Goal: Information Seeking & Learning: Learn about a topic

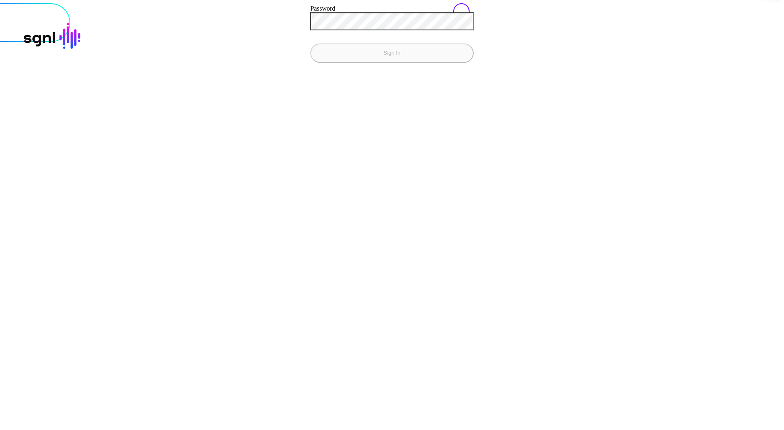
type input "**********"
click at [310, 43] on button "Sign In" at bounding box center [391, 53] width 163 height 20
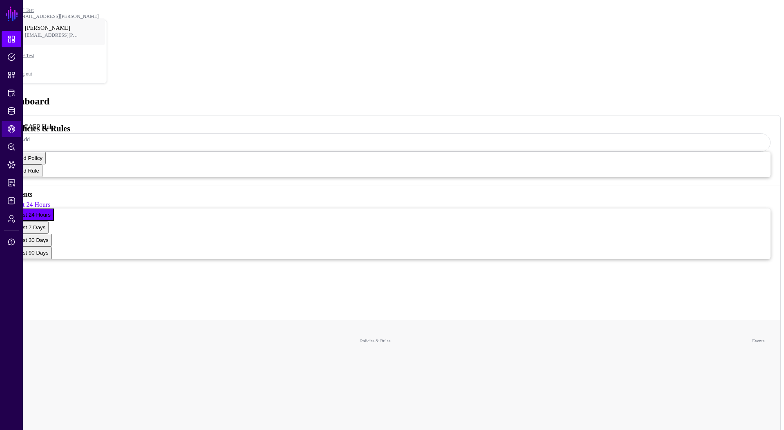
click at [11, 131] on span "CAEP Hub" at bounding box center [11, 129] width 8 height 8
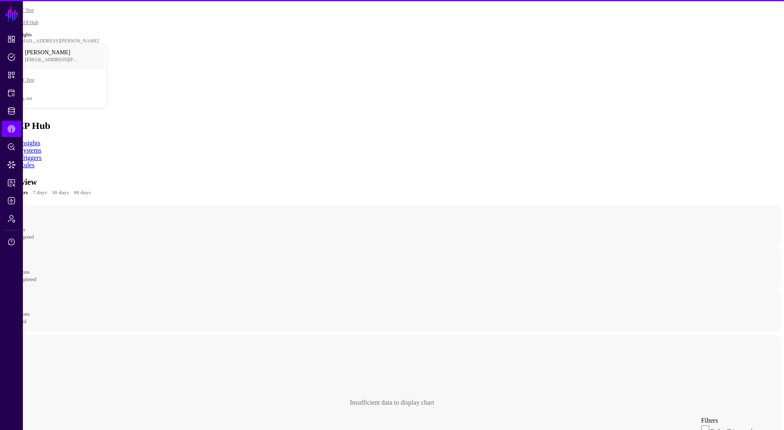
click at [34, 162] on link "Rules" at bounding box center [27, 165] width 15 height 7
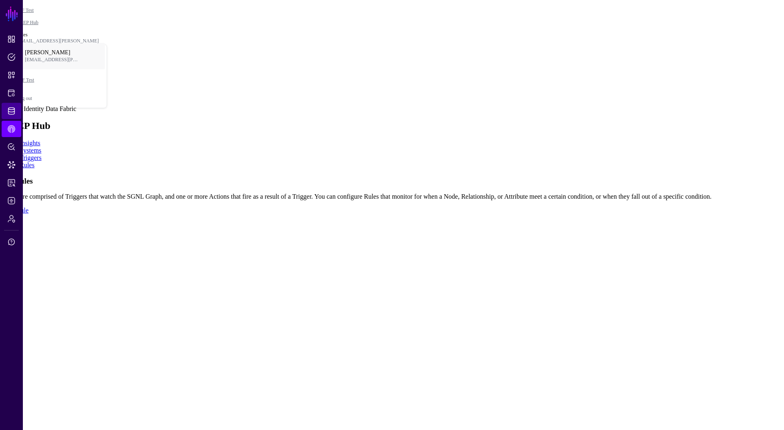
click at [8, 114] on span "Identity Data Fabric" at bounding box center [11, 111] width 8 height 8
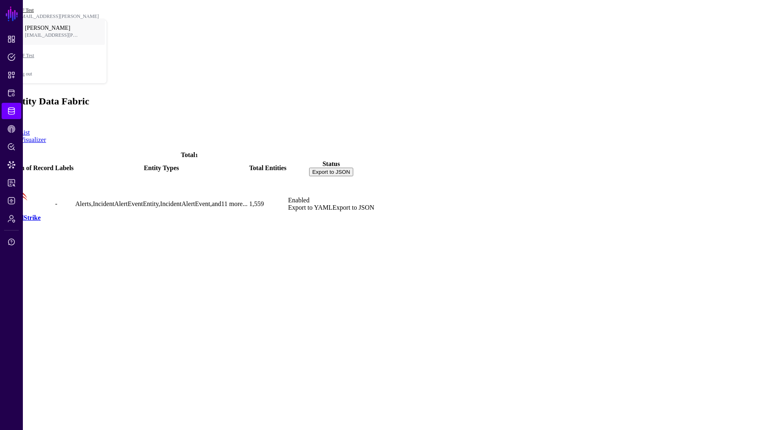
click at [34, 7] on link "SSF Test" at bounding box center [25, 10] width 18 height 6
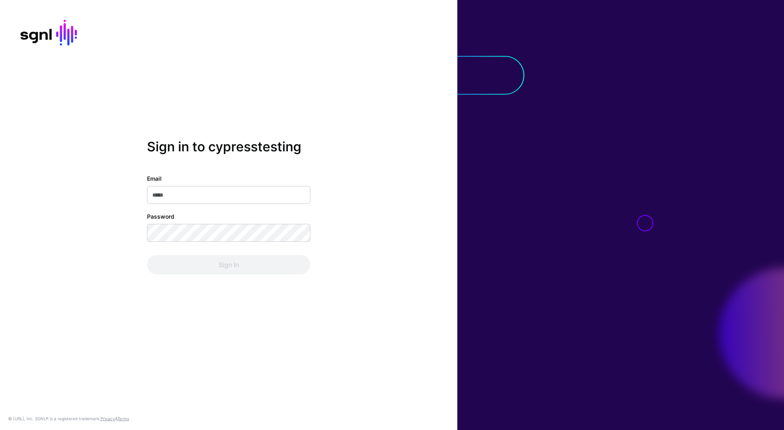
click at [236, 198] on input "Email" at bounding box center [228, 195] width 163 height 18
type input "**********"
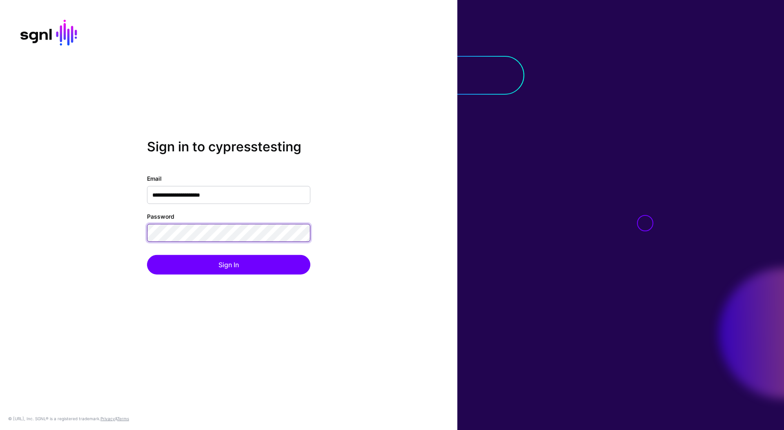
click at [147, 255] on button "Sign In" at bounding box center [228, 265] width 163 height 20
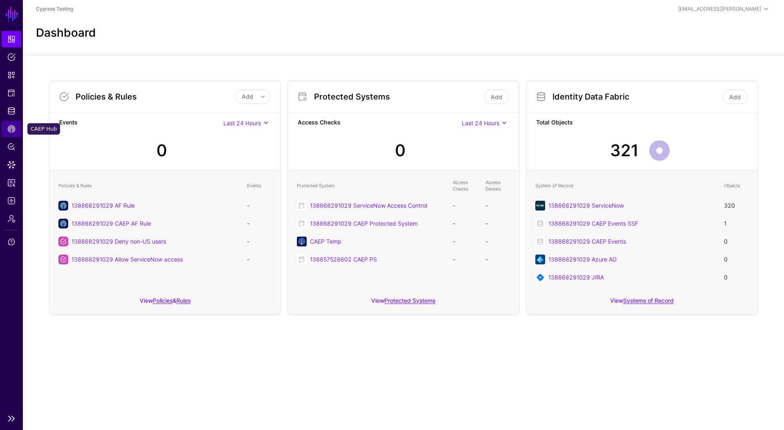
click at [11, 128] on span "CAEP Hub" at bounding box center [11, 129] width 8 height 8
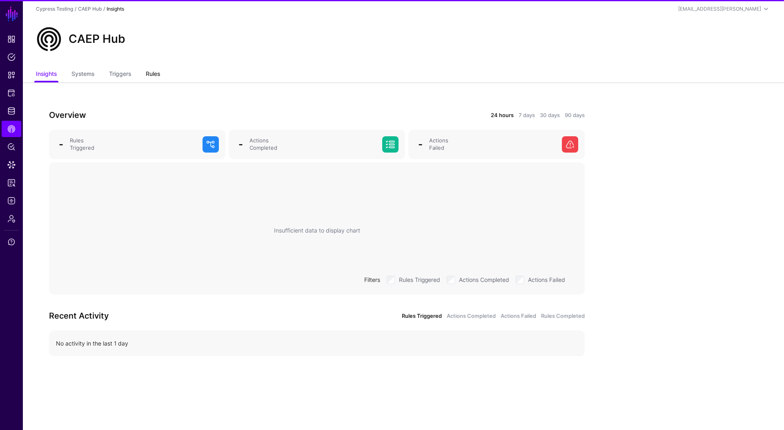
click at [152, 75] on link "Rules" at bounding box center [153, 75] width 14 height 16
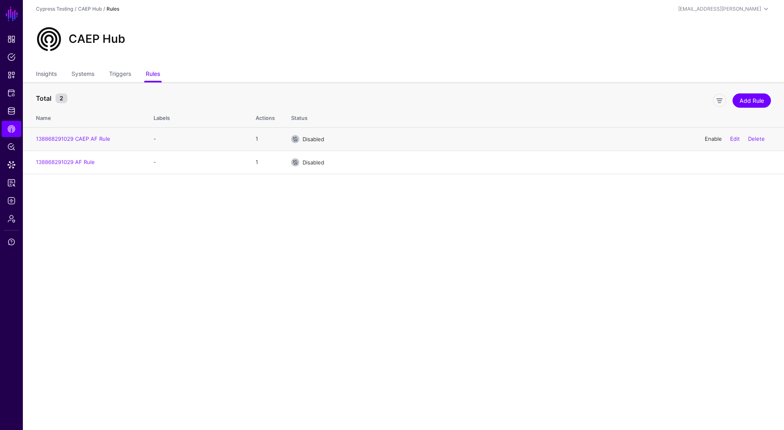
click at [714, 141] on link "Enable" at bounding box center [713, 139] width 17 height 7
click at [63, 74] on ul "Insights Systems Triggers Rules" at bounding box center [403, 75] width 735 height 16
click at [58, 74] on ul "Insights Systems Triggers Rules" at bounding box center [403, 75] width 735 height 16
click at [46, 75] on link "Insights" at bounding box center [46, 75] width 21 height 16
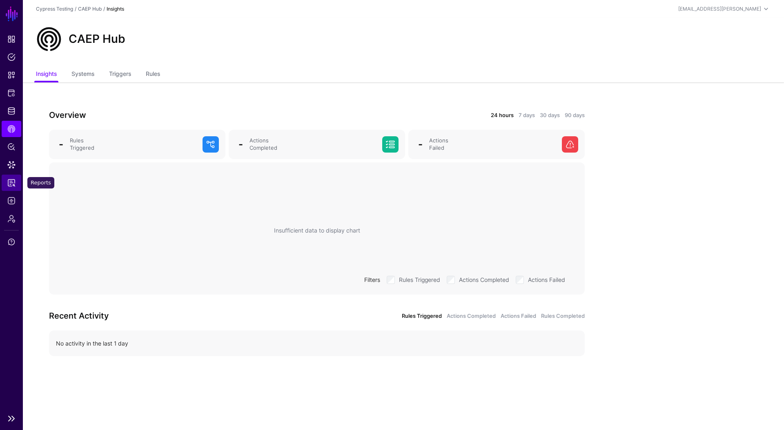
click at [10, 185] on span "Reports" at bounding box center [11, 183] width 8 height 8
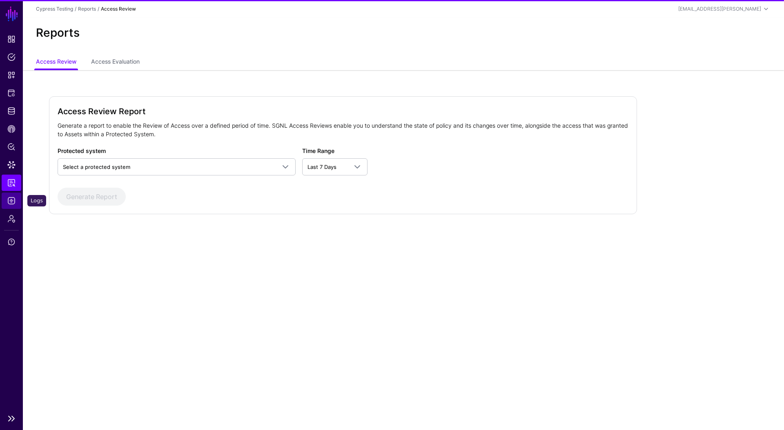
click at [13, 202] on span "Logs" at bounding box center [11, 201] width 8 height 8
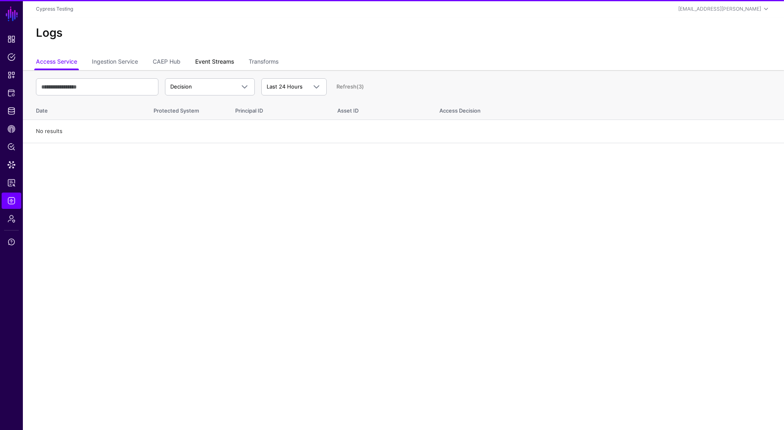
click at [209, 67] on link "Event Streams" at bounding box center [214, 63] width 39 height 16
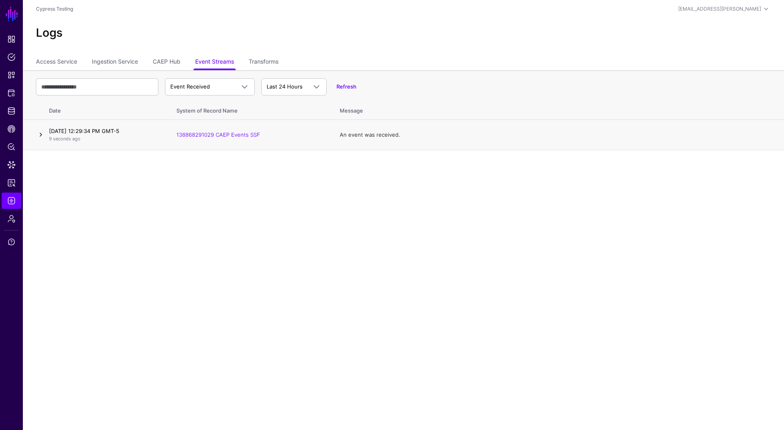
click at [42, 136] on link at bounding box center [41, 135] width 10 height 10
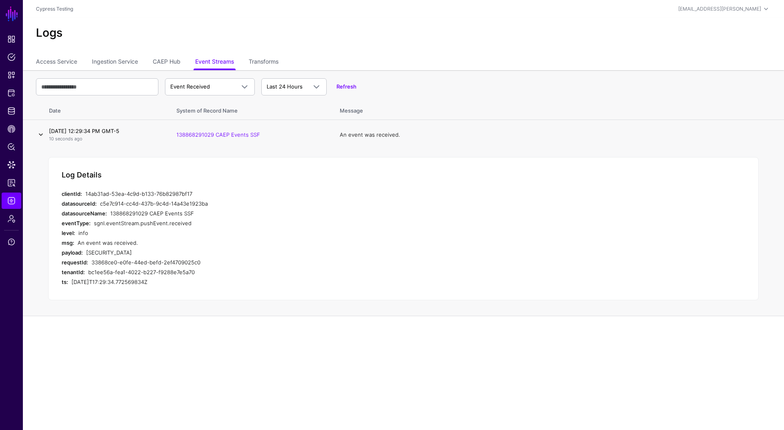
click at [42, 136] on link at bounding box center [41, 135] width 10 height 10
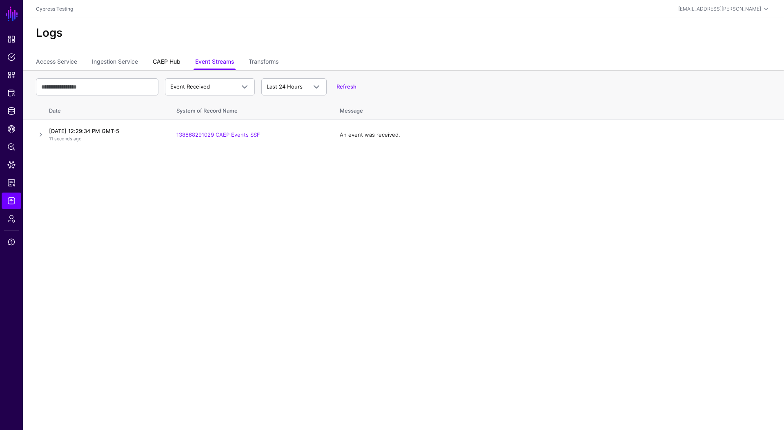
click at [168, 66] on link "CAEP Hub" at bounding box center [167, 63] width 28 height 16
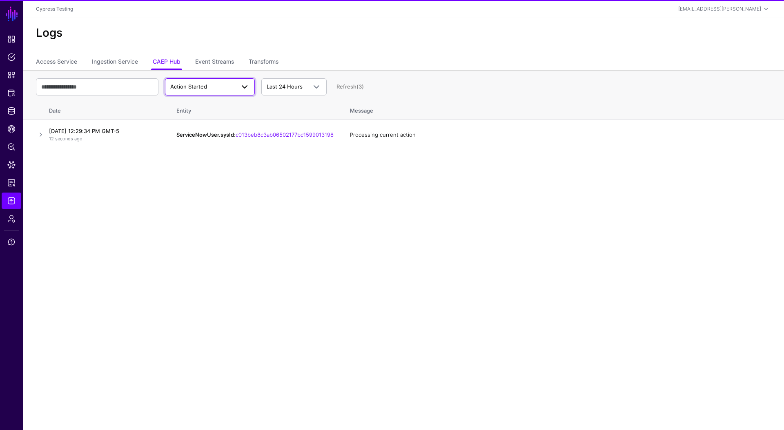
click at [210, 86] on span "Action Started" at bounding box center [202, 87] width 65 height 8
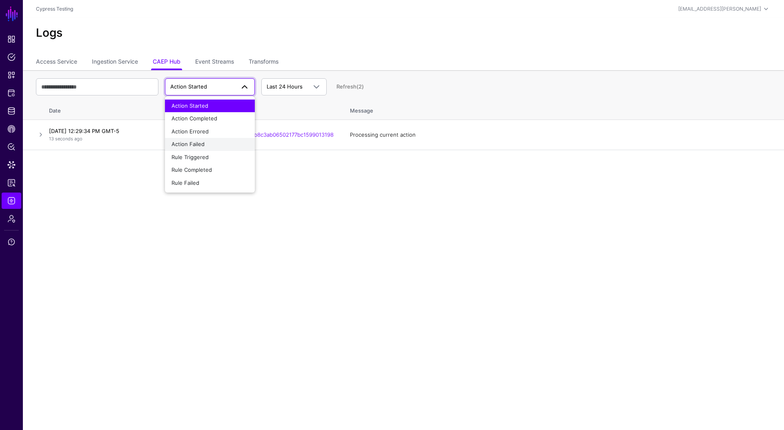
click at [200, 143] on span "Action Failed" at bounding box center [188, 144] width 33 height 7
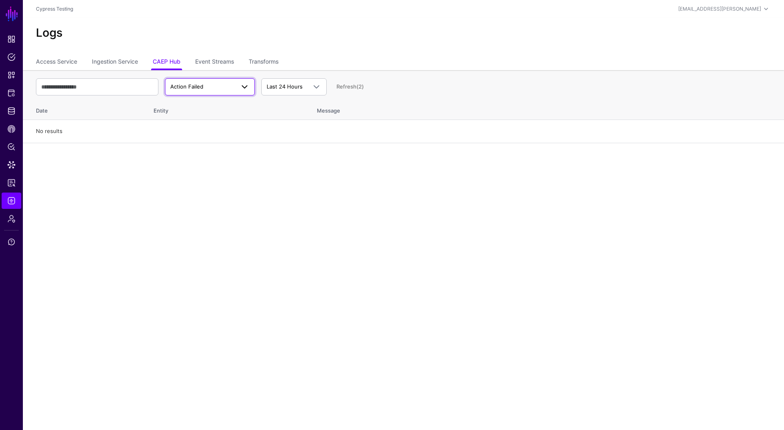
click at [223, 82] on span "Action Failed" at bounding box center [209, 87] width 79 height 10
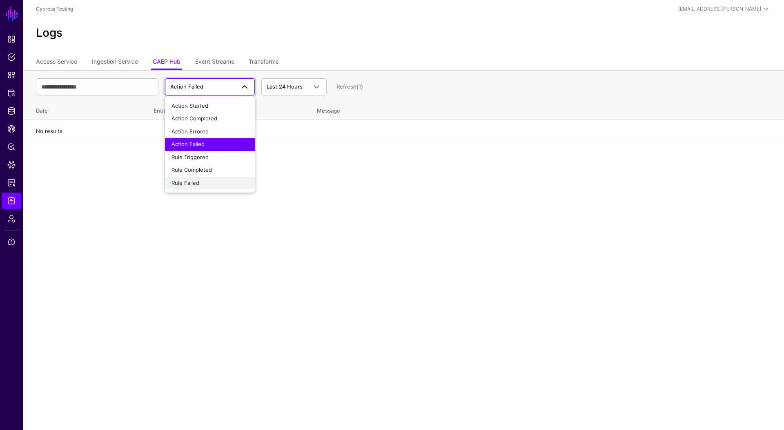
click at [195, 181] on span "Rule Failed" at bounding box center [186, 183] width 28 height 7
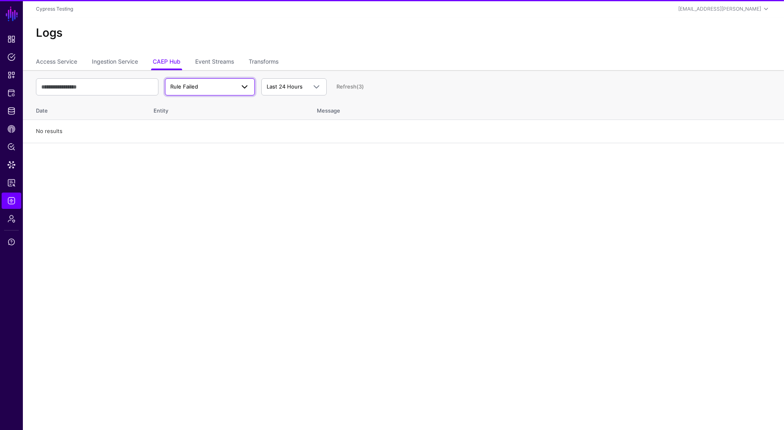
click at [234, 89] on span "Rule Failed" at bounding box center [202, 87] width 65 height 8
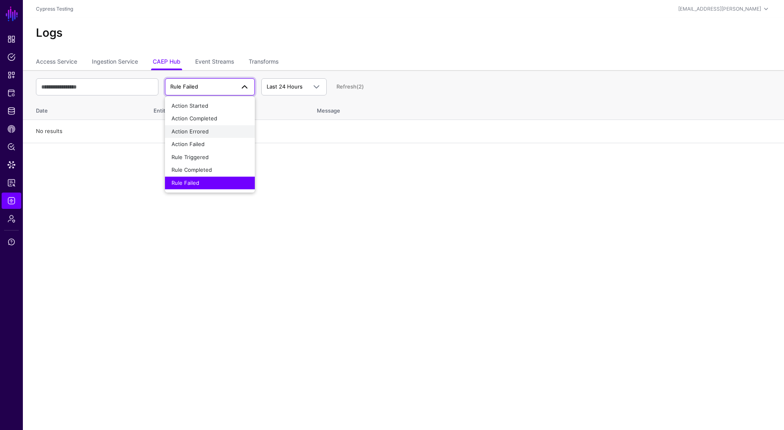
click at [216, 129] on div "Action Errored" at bounding box center [210, 132] width 77 height 8
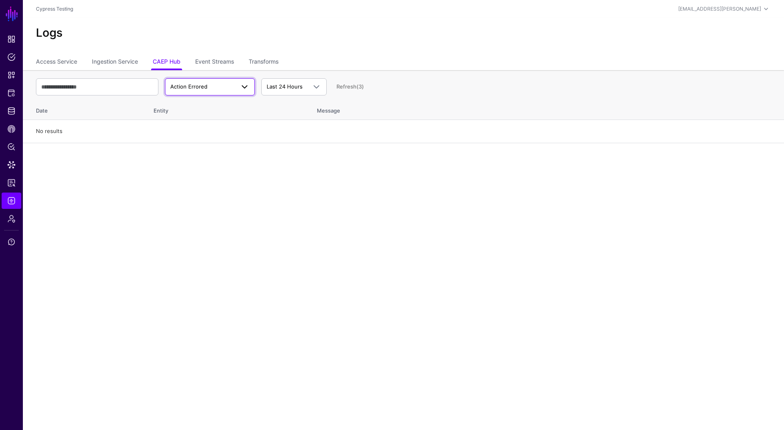
click at [229, 87] on span "Action Errored" at bounding box center [202, 87] width 65 height 8
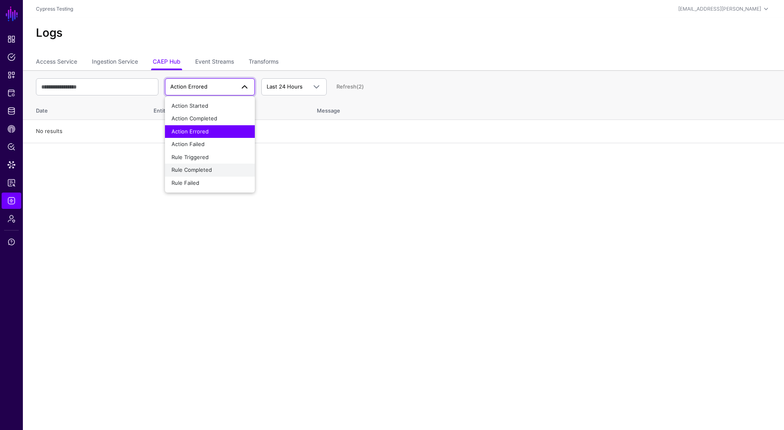
click at [216, 166] on div "Rule Completed" at bounding box center [210, 170] width 77 height 8
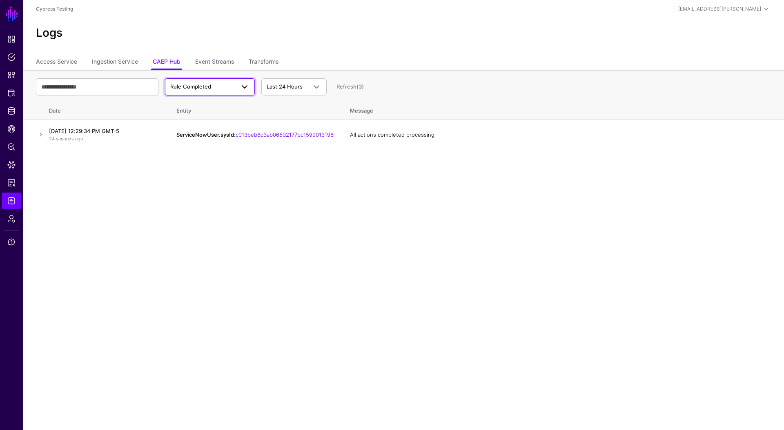
click at [226, 87] on span "Rule Completed" at bounding box center [202, 87] width 65 height 8
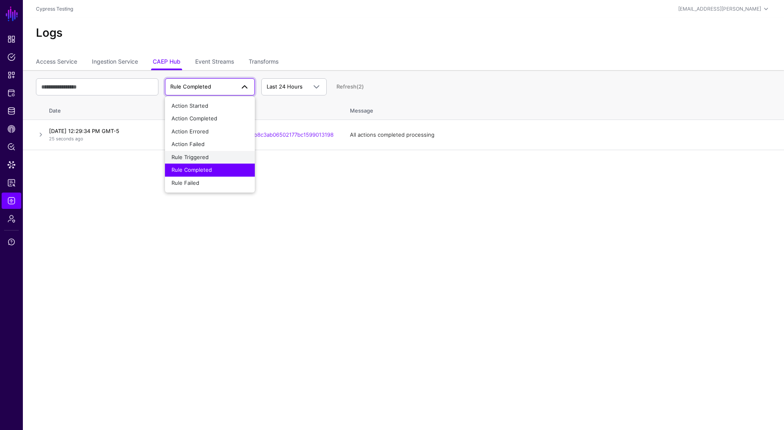
click at [214, 154] on div "Rule Triggered" at bounding box center [210, 158] width 77 height 8
click at [214, 154] on main "SGNL Dashboard Policies Snippets Protected Systems Identity Data Fabric CAEP Hu…" at bounding box center [392, 215] width 784 height 430
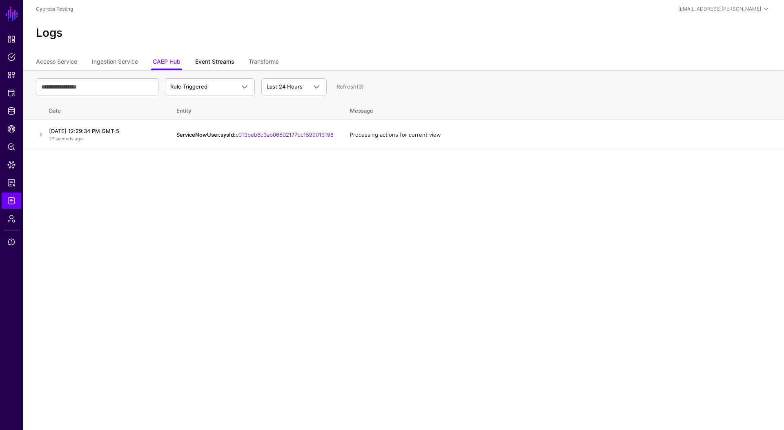
click at [217, 61] on link "Event Streams" at bounding box center [214, 63] width 39 height 16
click at [42, 135] on link at bounding box center [41, 135] width 10 height 10
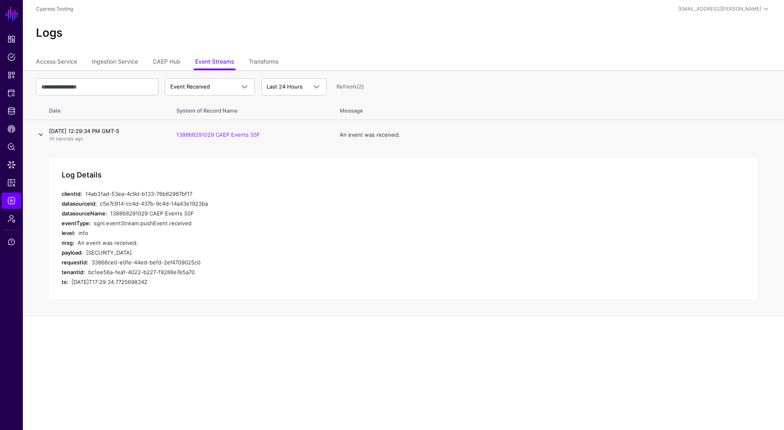
click at [42, 135] on link at bounding box center [41, 135] width 10 height 10
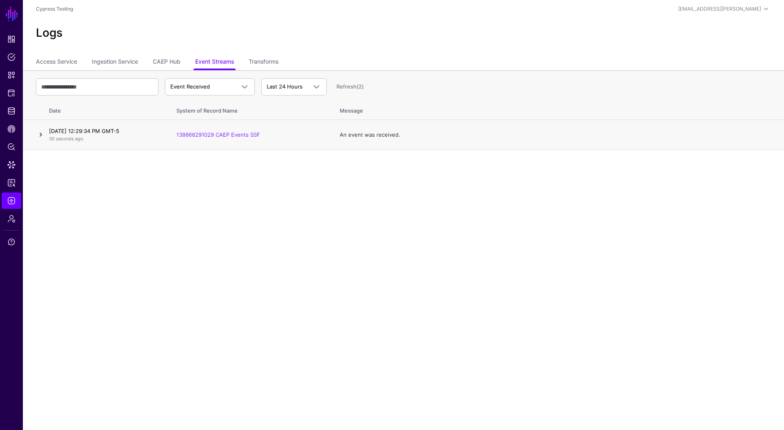
click at [42, 135] on link at bounding box center [41, 135] width 10 height 10
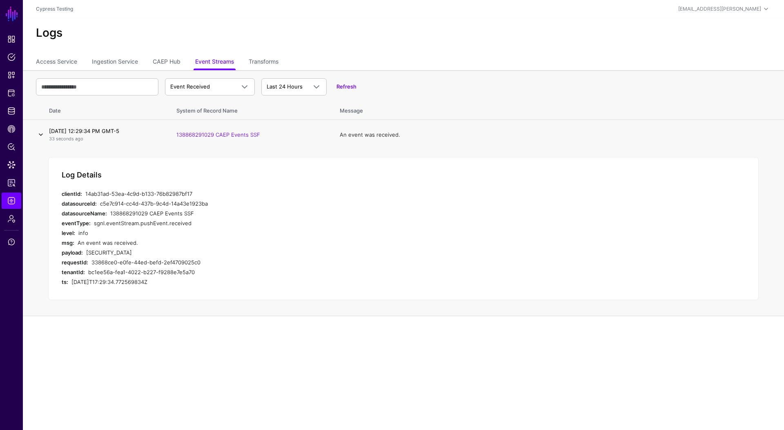
click at [43, 135] on link at bounding box center [41, 135] width 10 height 10
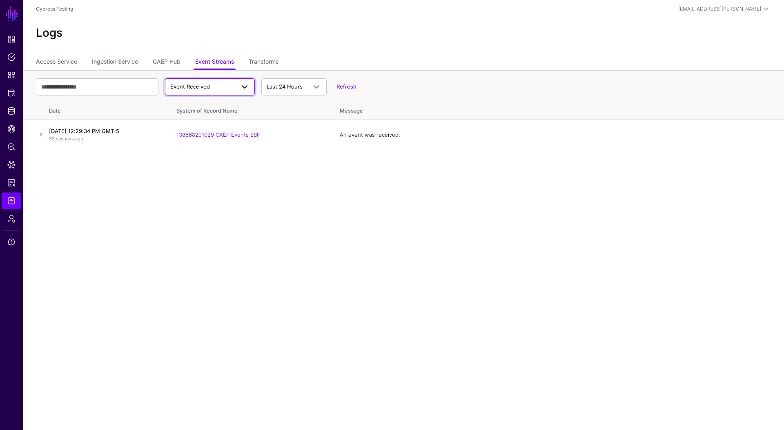
click at [220, 82] on span "Event Received" at bounding box center [209, 87] width 79 height 10
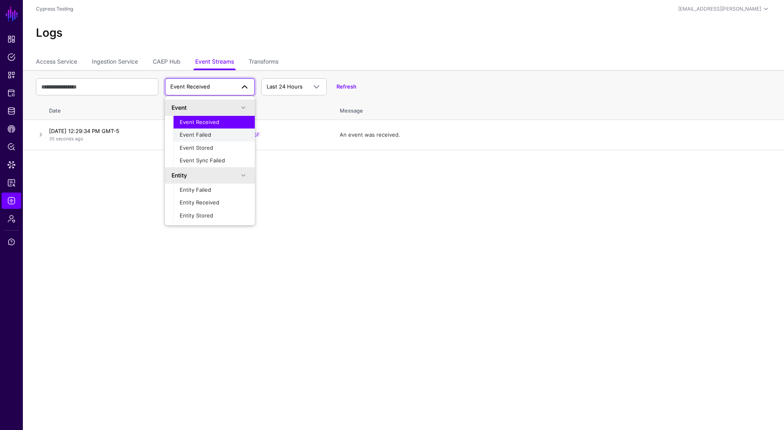
click at [206, 139] on button "Event Failed" at bounding box center [214, 135] width 82 height 13
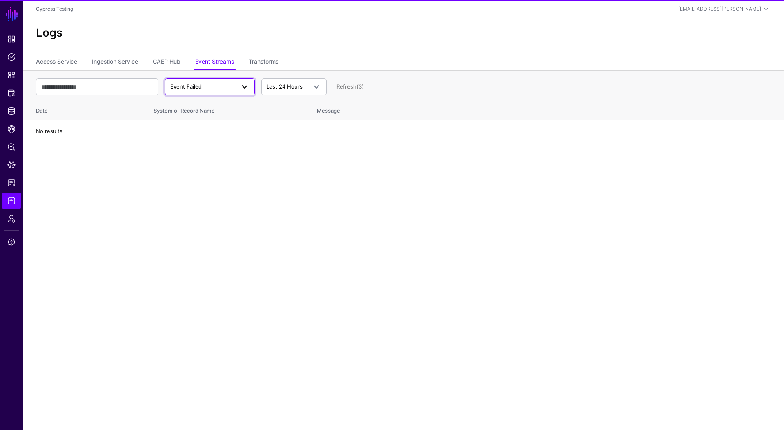
click at [214, 85] on span "Event Failed" at bounding box center [202, 87] width 65 height 8
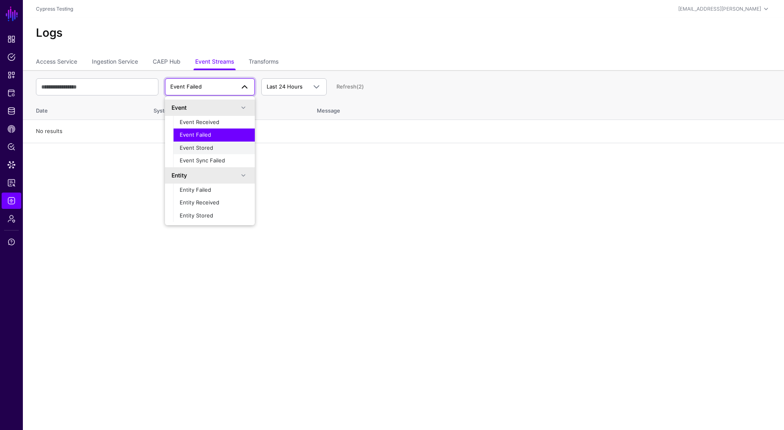
click at [214, 147] on div "Event Stored" at bounding box center [214, 148] width 69 height 8
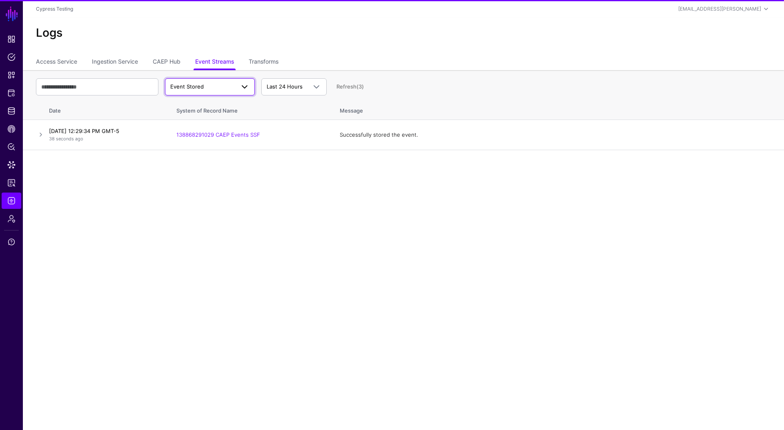
click at [229, 88] on span "Event Stored" at bounding box center [202, 87] width 65 height 8
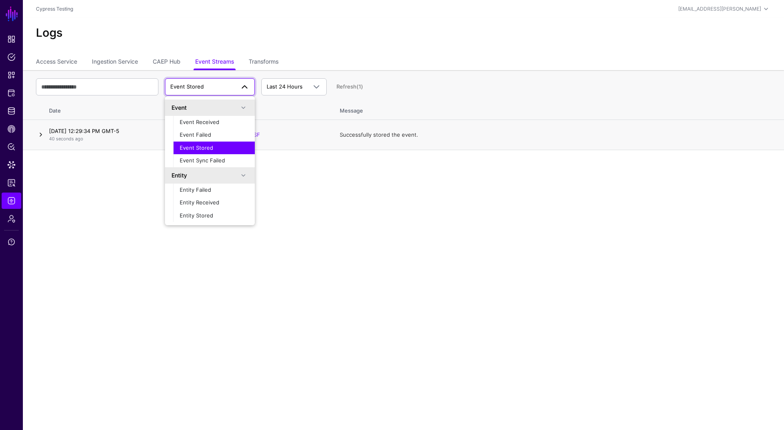
click at [40, 137] on link at bounding box center [41, 135] width 10 height 10
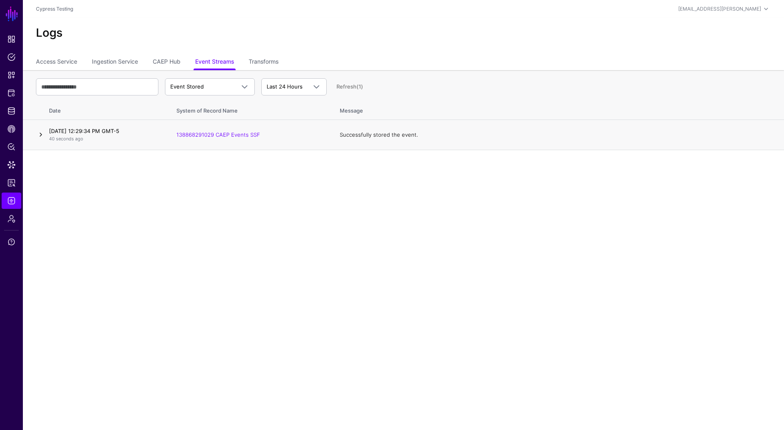
click at [40, 137] on link at bounding box center [41, 135] width 10 height 10
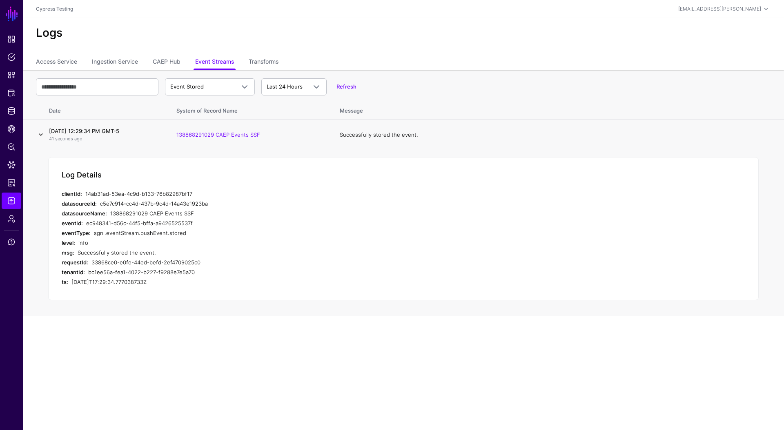
click at [40, 137] on link at bounding box center [41, 135] width 10 height 10
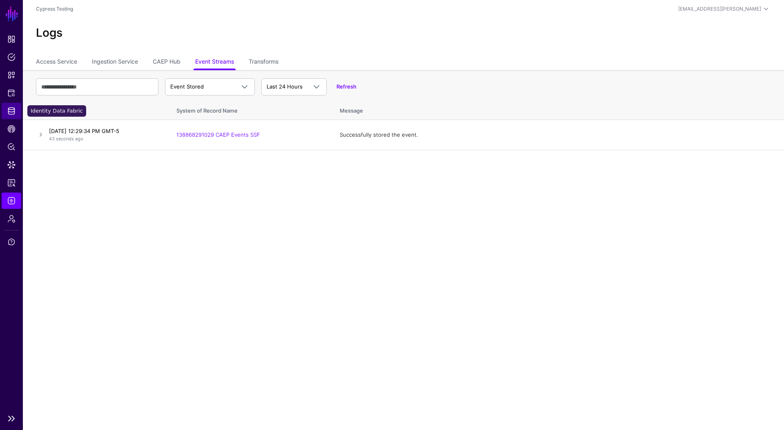
click at [16, 110] on link "Identity Data Fabric" at bounding box center [12, 111] width 20 height 16
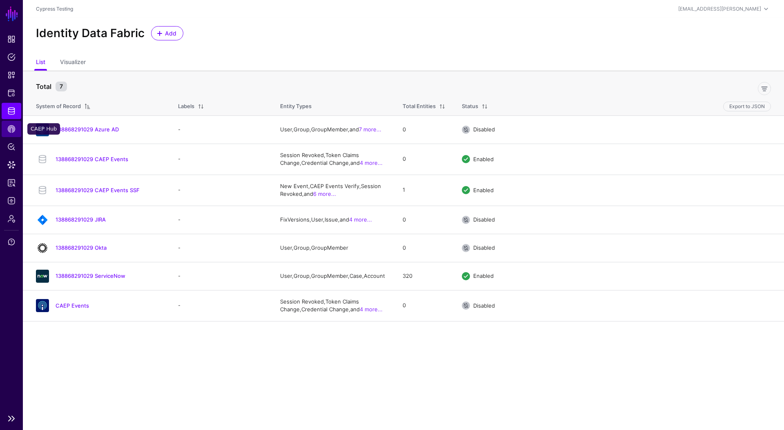
click at [16, 127] on link "CAEP Hub" at bounding box center [12, 129] width 20 height 16
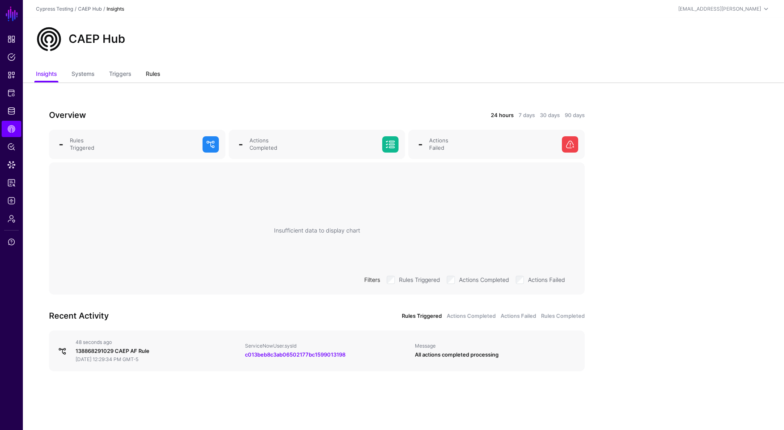
click at [156, 74] on link "Rules" at bounding box center [153, 75] width 14 height 16
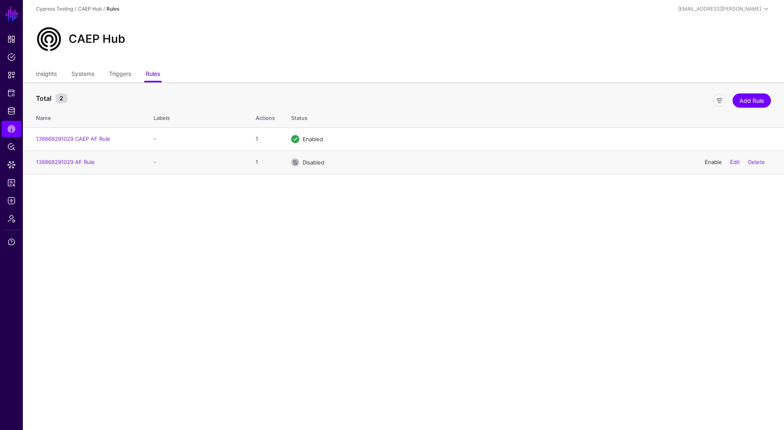
click at [718, 165] on link "Enable" at bounding box center [713, 162] width 17 height 7
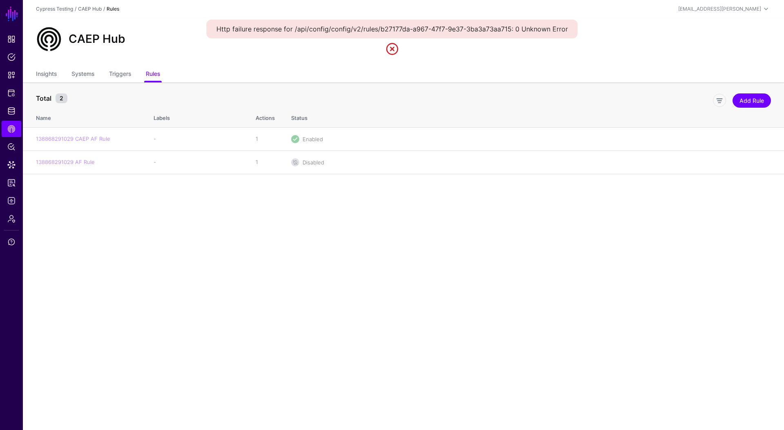
click at [329, 30] on div "Http failure response for /api/config/config/v2/rules/b27177da-a967-47f7-9e37-3…" at bounding box center [392, 29] width 371 height 19
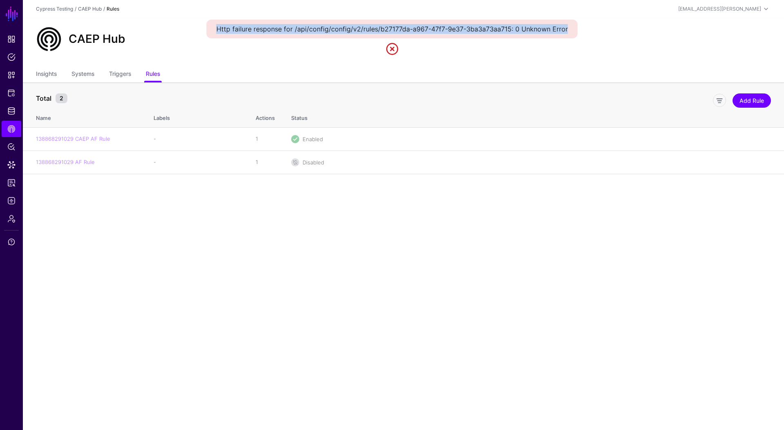
click at [329, 30] on div "Http failure response for /api/config/config/v2/rules/b27177da-a967-47f7-9e37-3…" at bounding box center [392, 29] width 371 height 19
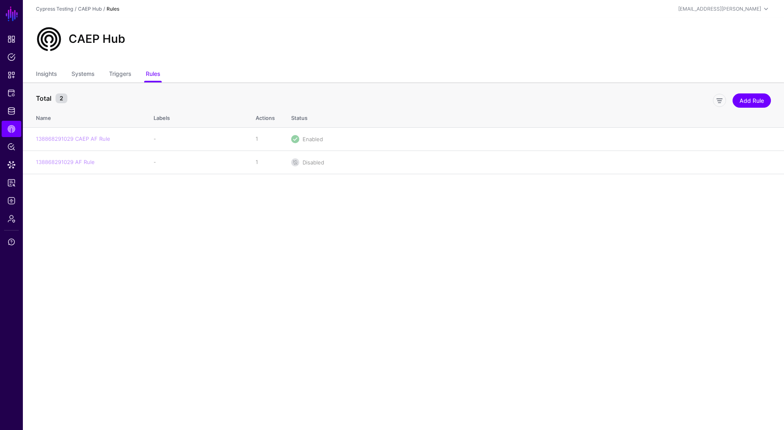
click at [724, 212] on main "SGNL Dashboard Policies Snippets Protected Systems Identity Data Fabric CAEP Hu…" at bounding box center [392, 215] width 784 height 430
click at [723, 211] on main "SGNL Dashboard Policies Snippets Protected Systems Identity Data Fabric CAEP Hu…" at bounding box center [392, 215] width 784 height 430
click at [679, 185] on main "SGNL Dashboard Policies Snippets Protected Systems Identity Data Fabric CAEP Hu…" at bounding box center [392, 215] width 784 height 430
drag, startPoint x: 552, startPoint y: 151, endPoint x: 545, endPoint y: 133, distance: 19.3
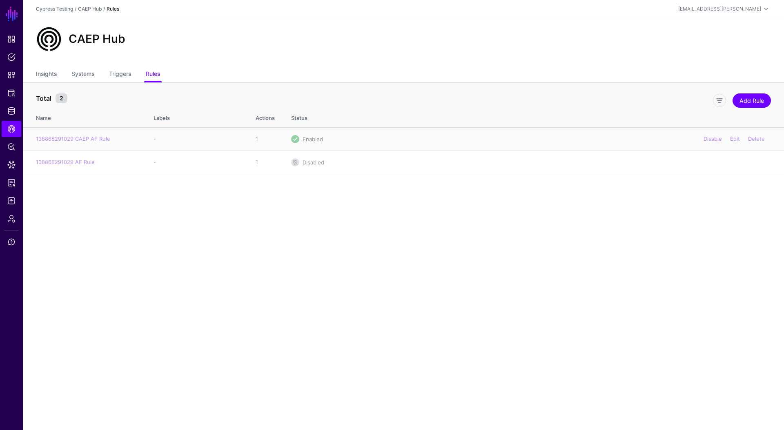
click at [552, 151] on td "Disabled Enable Edit Delete" at bounding box center [533, 162] width 501 height 23
click at [69, 160] on link "138868291029 AF Rule" at bounding box center [65, 162] width 59 height 7
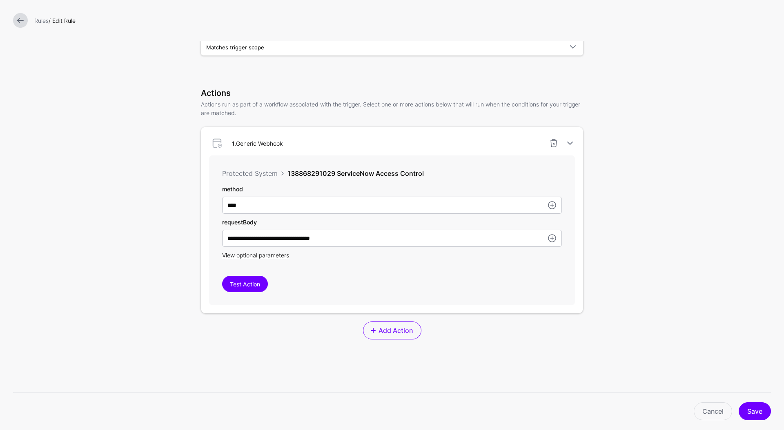
scroll to position [154, 0]
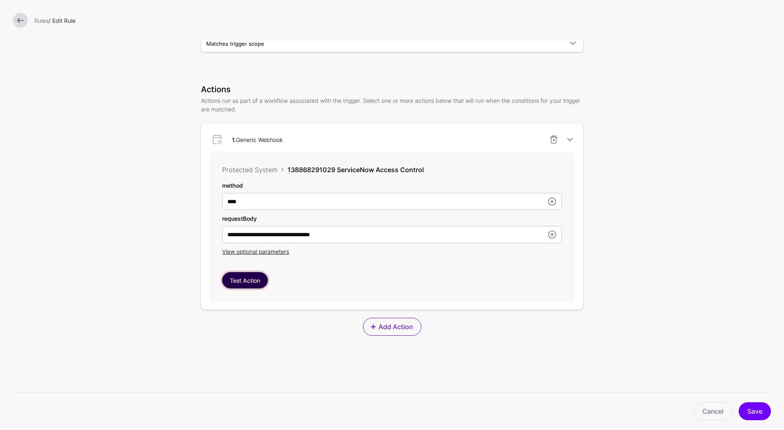
click at [254, 281] on button "Test Action" at bounding box center [245, 280] width 46 height 16
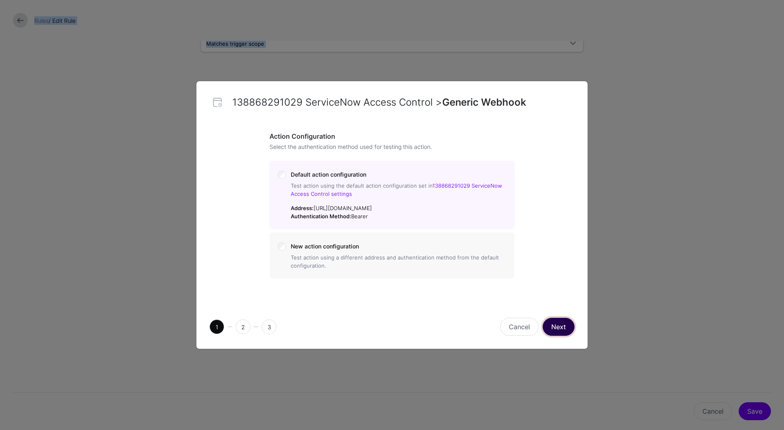
click at [571, 322] on button "Next" at bounding box center [559, 327] width 32 height 18
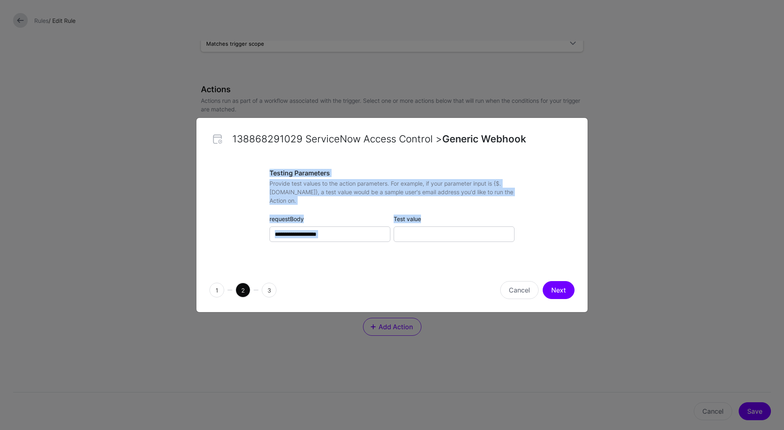
click at [487, 258] on div "**********" at bounding box center [392, 213] width 245 height 89
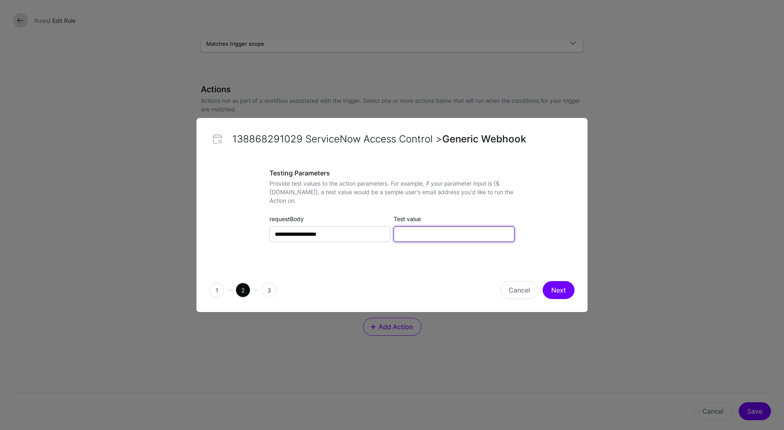
click at [467, 236] on input "Test value" at bounding box center [454, 235] width 121 height 16
type input "*******"
click at [559, 294] on button "Next" at bounding box center [559, 290] width 32 height 18
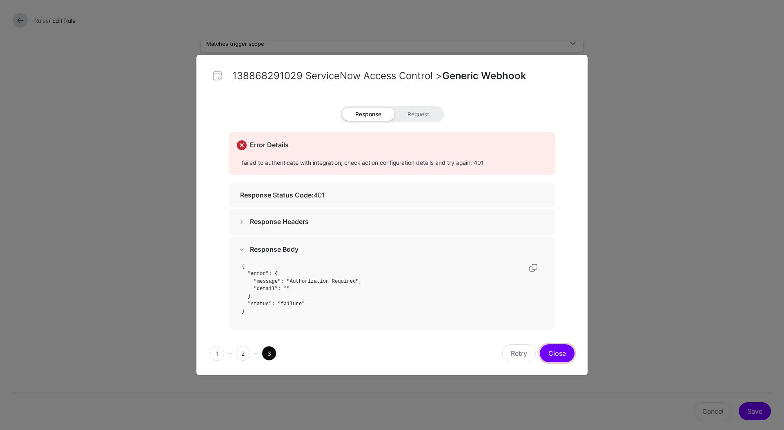
click at [551, 354] on button "Close" at bounding box center [557, 354] width 35 height 18
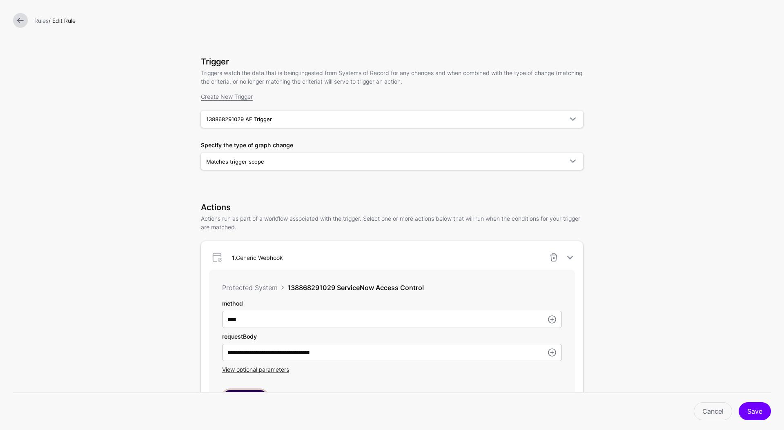
scroll to position [0, 0]
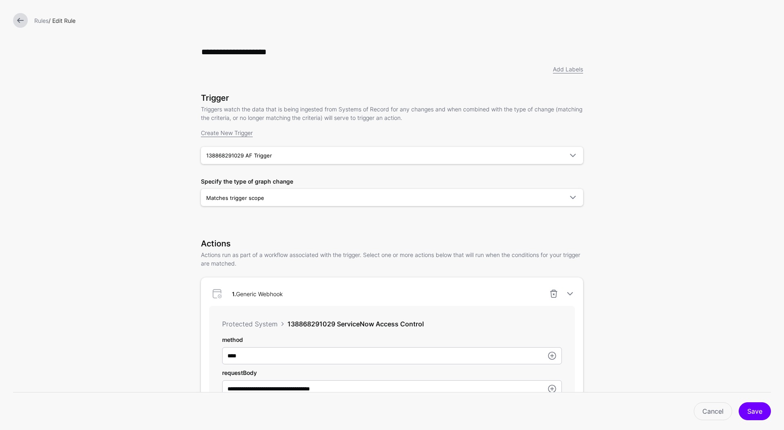
click at [23, 23] on link at bounding box center [20, 20] width 15 height 15
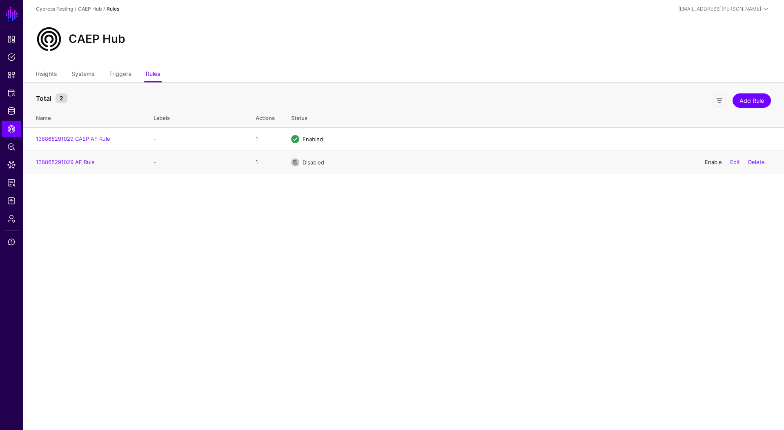
click at [715, 165] on link "Enable" at bounding box center [713, 162] width 17 height 7
click at [14, 201] on span "Logs" at bounding box center [11, 201] width 8 height 8
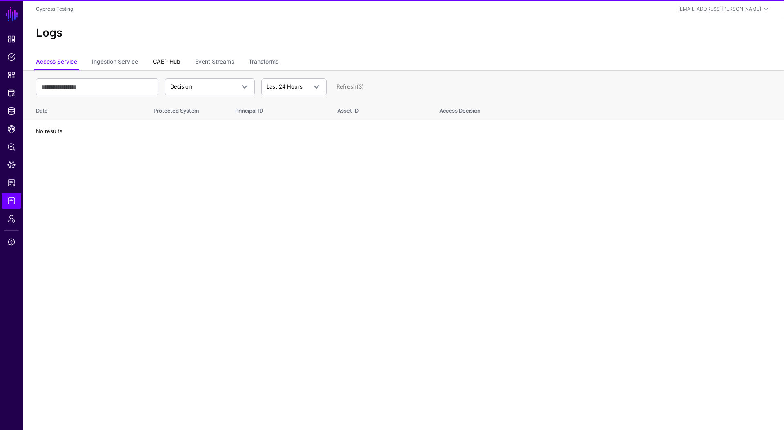
click at [171, 60] on link "CAEP Hub" at bounding box center [167, 63] width 28 height 16
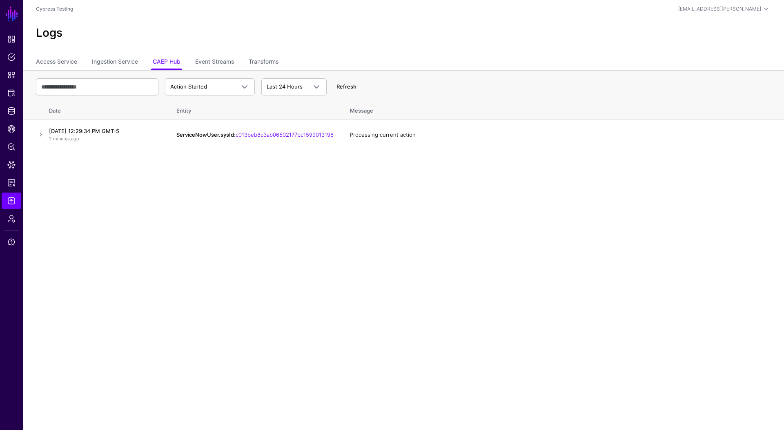
click at [346, 85] on link "Refresh" at bounding box center [346, 86] width 20 height 7
click at [147, 87] on input "text" at bounding box center [97, 86] width 123 height 17
click at [224, 90] on span "Action Started" at bounding box center [202, 87] width 65 height 8
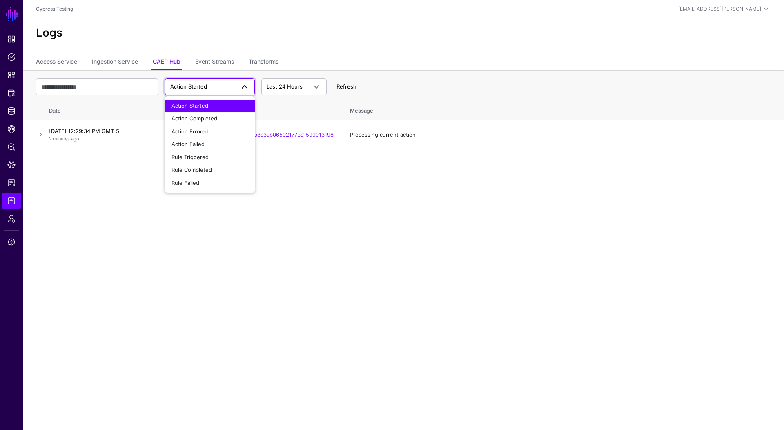
click at [350, 85] on link "Refresh" at bounding box center [346, 86] width 20 height 7
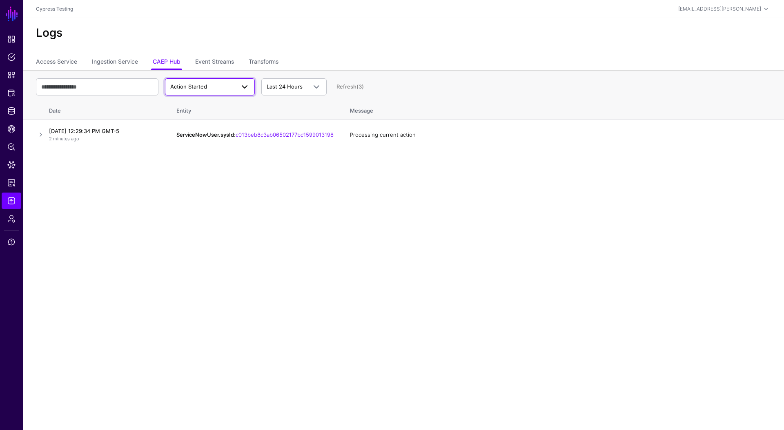
click at [225, 91] on span "Action Started" at bounding box center [202, 87] width 65 height 8
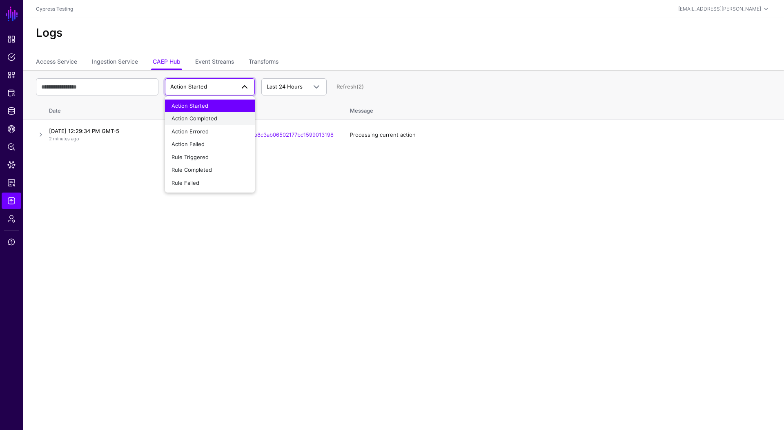
click at [215, 120] on span "Action Completed" at bounding box center [195, 118] width 46 height 7
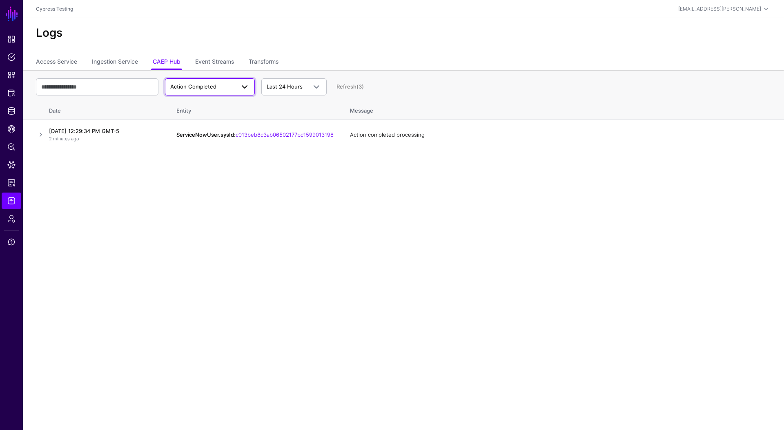
click at [244, 88] on span at bounding box center [245, 87] width 10 height 10
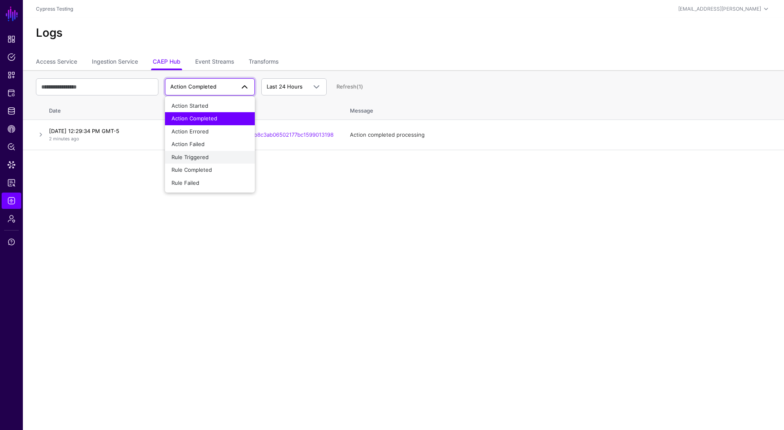
click at [213, 160] on div "Rule Triggered" at bounding box center [210, 158] width 77 height 8
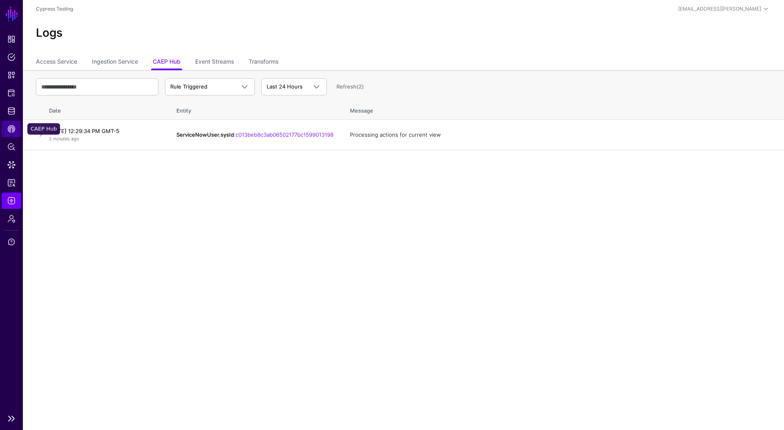
click at [11, 136] on link "CAEP Hub" at bounding box center [12, 129] width 20 height 16
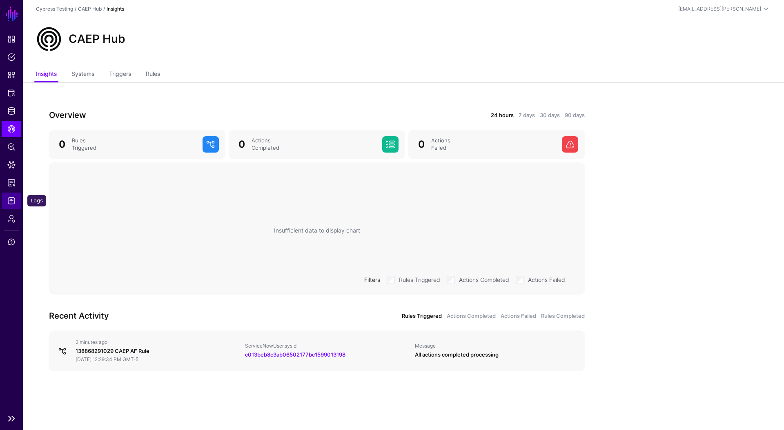
click at [10, 200] on span "Logs" at bounding box center [11, 201] width 8 height 8
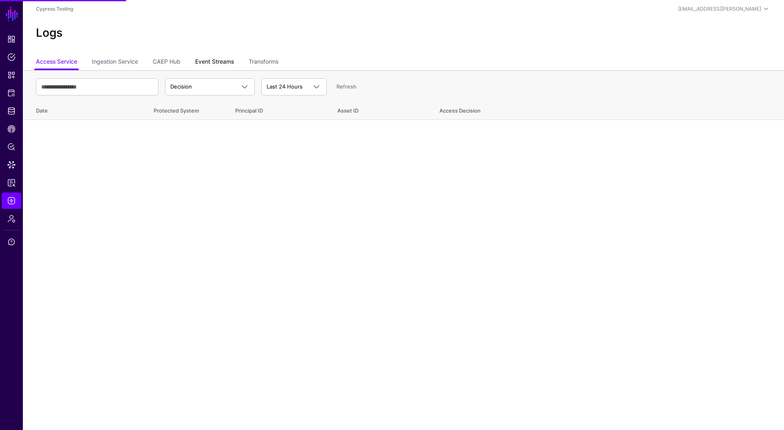
click at [218, 63] on link "Event Streams" at bounding box center [214, 63] width 39 height 16
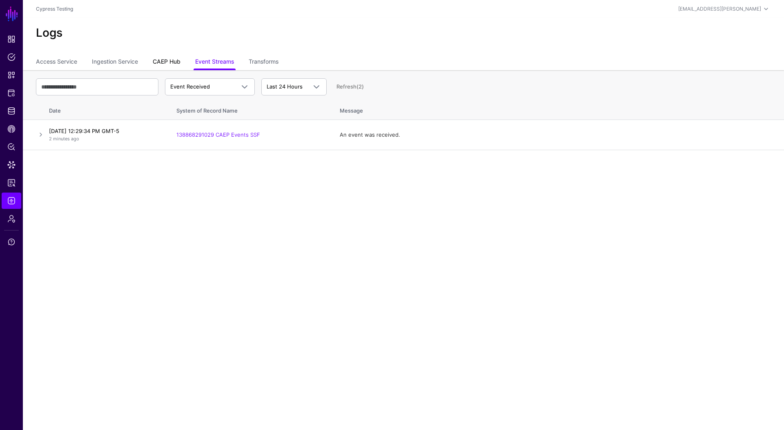
click at [174, 61] on link "CAEP Hub" at bounding box center [167, 63] width 28 height 16
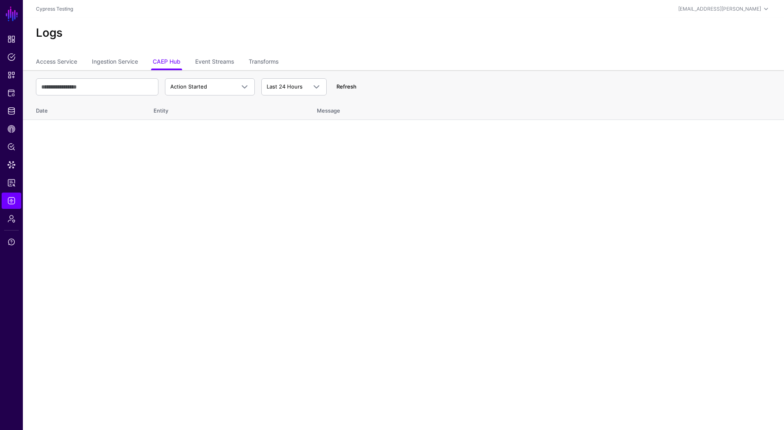
click at [356, 89] on link "Refresh" at bounding box center [346, 86] width 20 height 7
click at [345, 87] on link "Refresh" at bounding box center [346, 86] width 20 height 7
click at [345, 91] on div "Action Started Action Started Action Completed Action Errored Action Failed Rul…" at bounding box center [403, 87] width 735 height 24
click at [351, 84] on link "Refresh" at bounding box center [346, 86] width 20 height 7
click at [340, 89] on link "Refresh" at bounding box center [346, 86] width 20 height 7
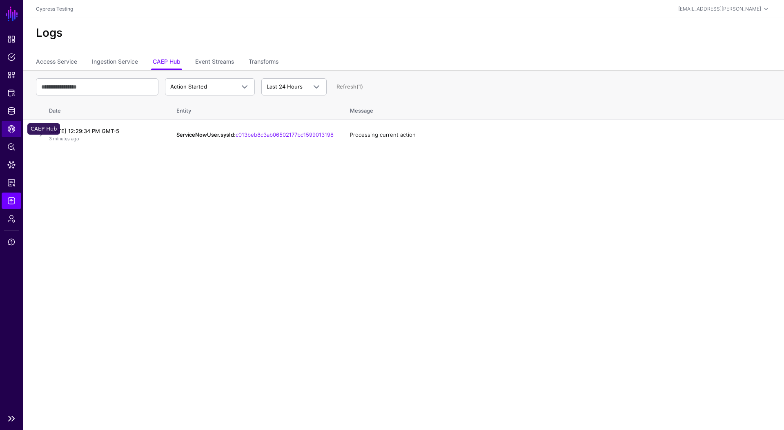
click at [16, 129] on link "CAEP Hub" at bounding box center [12, 129] width 20 height 16
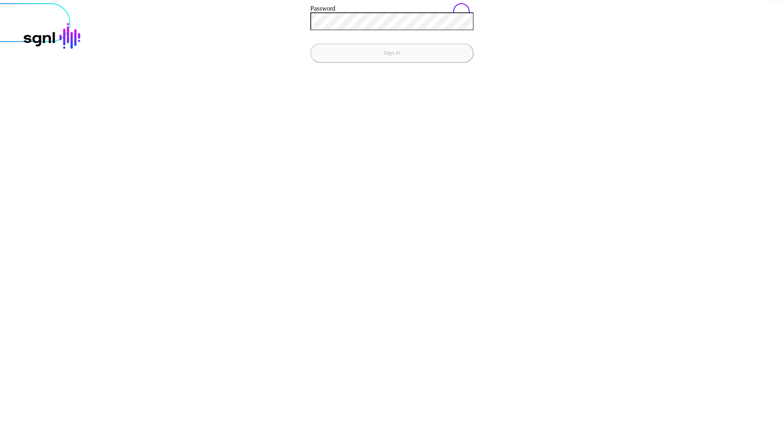
type input "**********"
click at [310, 43] on button "Sign In" at bounding box center [391, 53] width 163 height 20
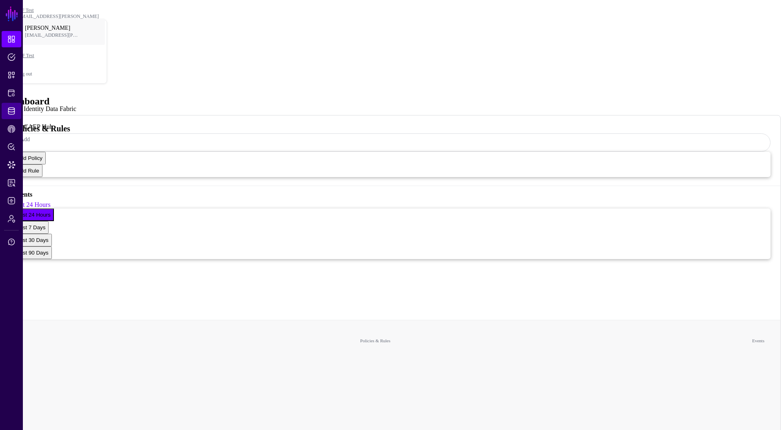
click at [14, 114] on span "Identity Data Fabric" at bounding box center [11, 111] width 8 height 8
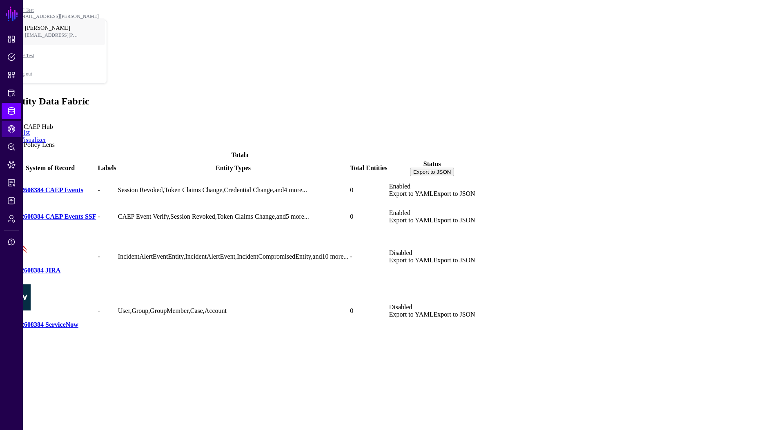
click at [17, 132] on link "CAEP Hub" at bounding box center [12, 129] width 20 height 16
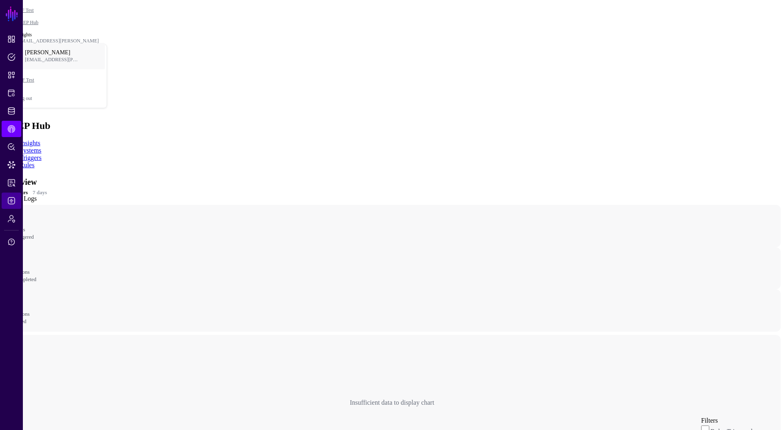
click at [9, 198] on span "Logs" at bounding box center [11, 201] width 8 height 8
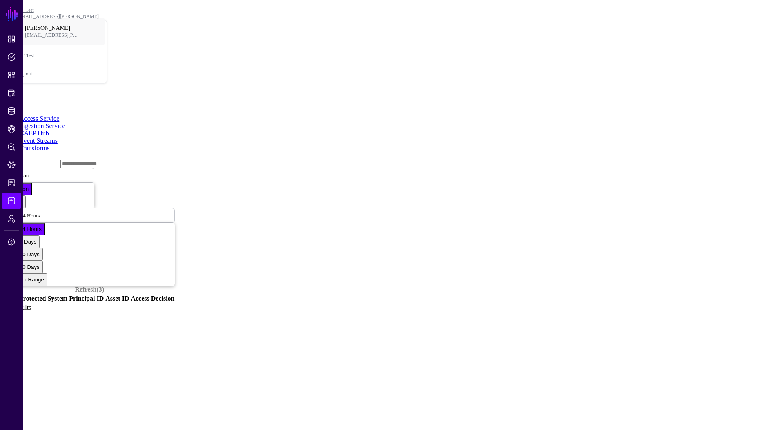
click at [183, 115] on ul "Access Service Ingestion Service CAEP Hub Event Streams Transforms" at bounding box center [391, 133] width 777 height 37
click at [179, 115] on ul "Access Service Ingestion Service CAEP Hub Event Streams Transforms" at bounding box center [391, 133] width 777 height 37
click at [49, 130] on link "CAEP Hub" at bounding box center [34, 133] width 29 height 7
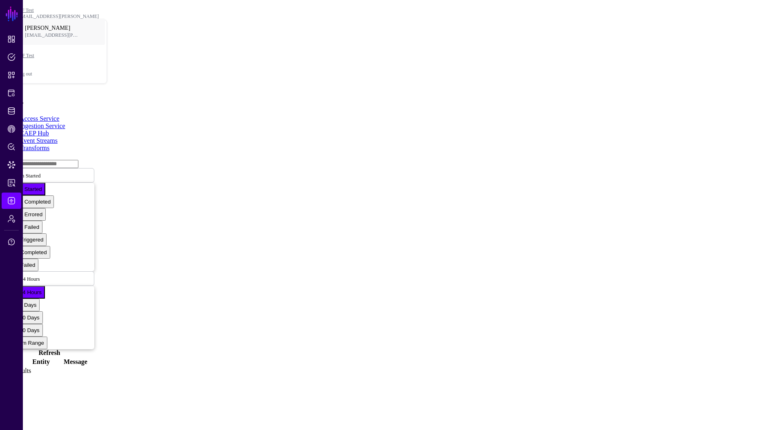
click at [60, 350] on link "Refresh" at bounding box center [49, 353] width 22 height 7
click at [40, 172] on span "Action Started" at bounding box center [25, 175] width 31 height 7
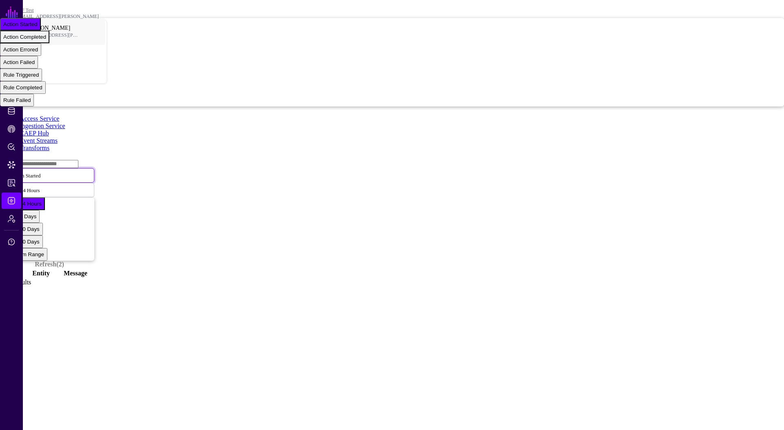
click at [46, 40] on span "Action Completed" at bounding box center [24, 37] width 43 height 6
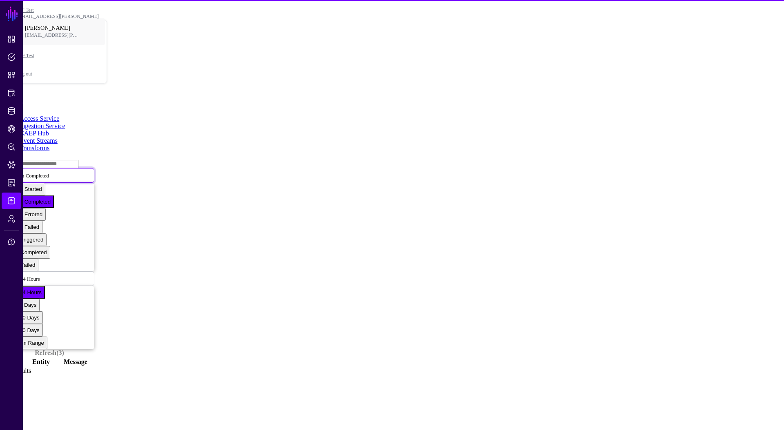
click at [54, 172] on span "Action Completed" at bounding box center [32, 175] width 44 height 7
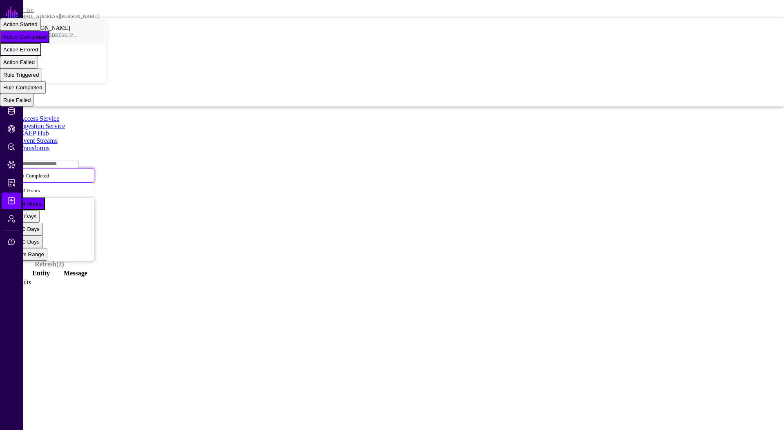
click at [38, 53] on div "Action Errored" at bounding box center [20, 50] width 35 height 6
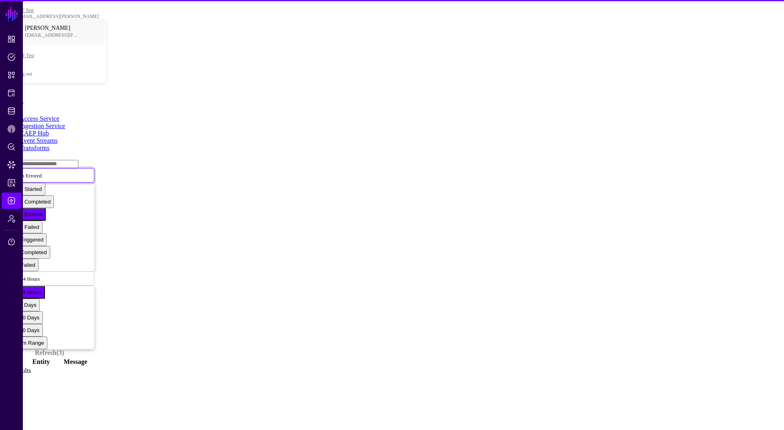
click at [42, 172] on span "Action Errored" at bounding box center [26, 175] width 32 height 7
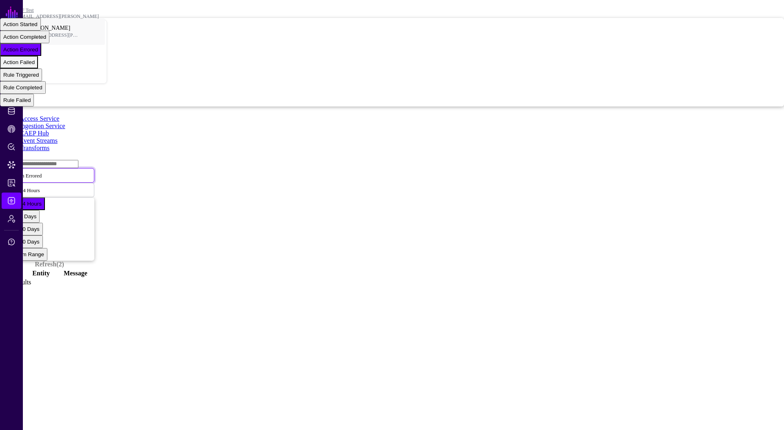
click at [35, 65] on div "Action Failed" at bounding box center [18, 62] width 31 height 6
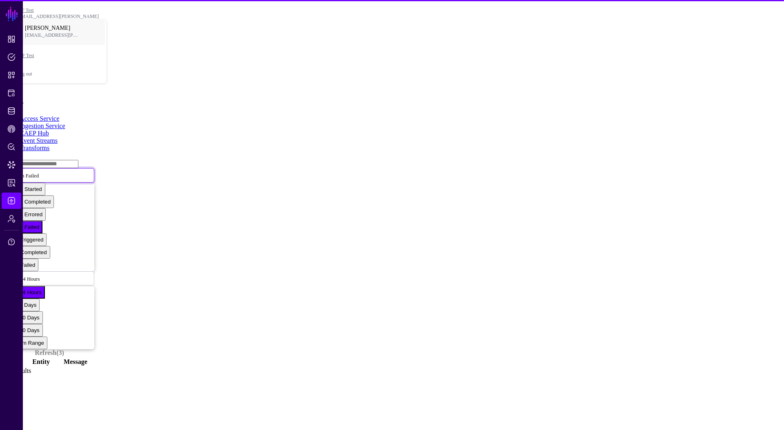
click at [39, 172] on span "Action Failed" at bounding box center [24, 175] width 29 height 7
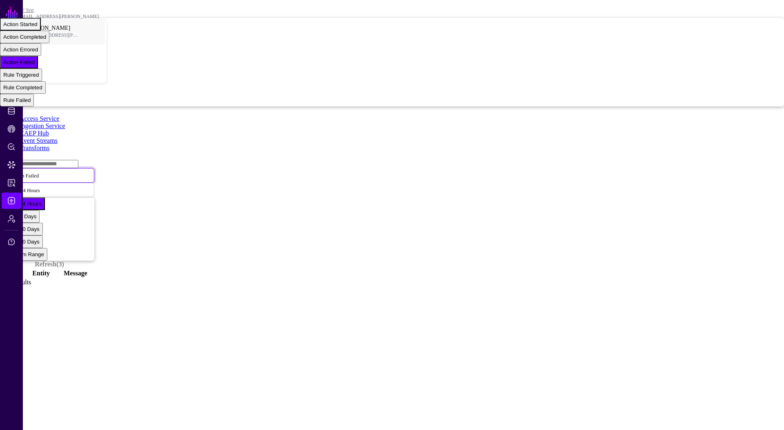
click at [38, 27] on div "Action Started" at bounding box center [20, 24] width 34 height 6
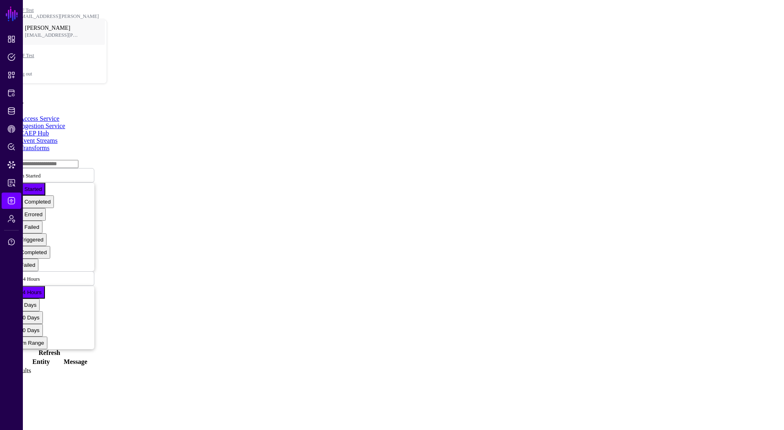
click at [58, 137] on link "Event Streams" at bounding box center [39, 140] width 38 height 7
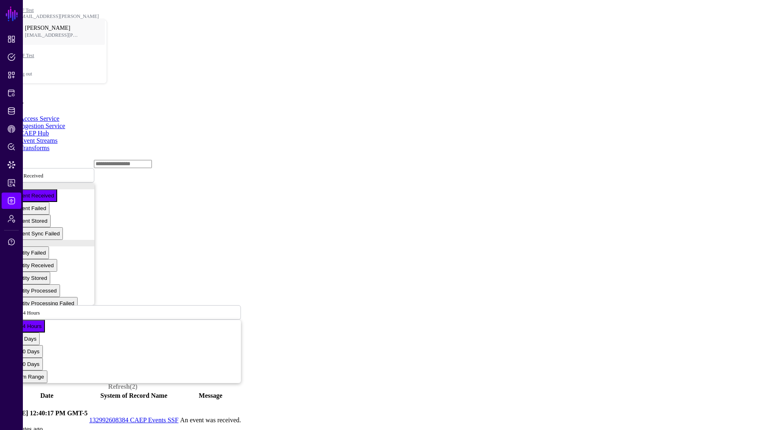
click at [49, 130] on link "CAEP Hub" at bounding box center [34, 133] width 29 height 7
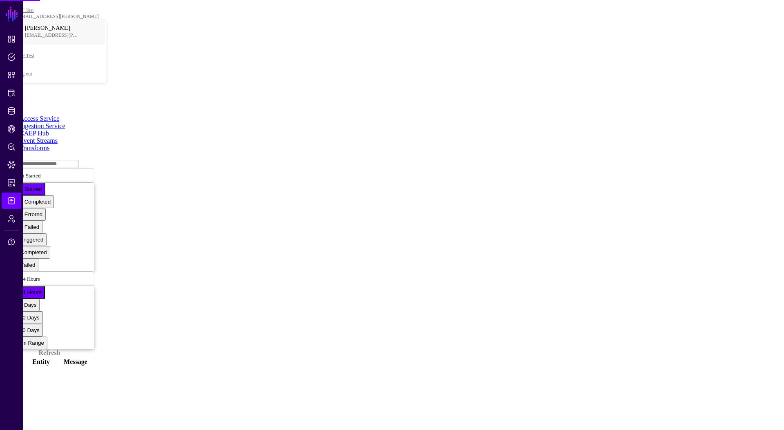
click at [58, 137] on link "Event Streams" at bounding box center [39, 140] width 38 height 7
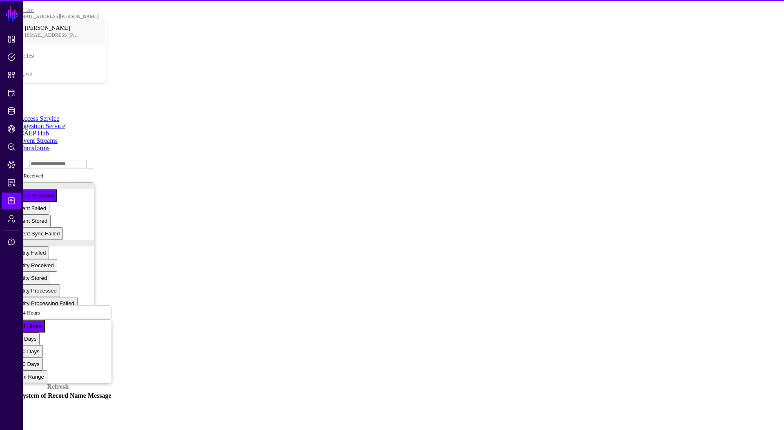
click at [58, 137] on link "Event Streams" at bounding box center [39, 140] width 38 height 7
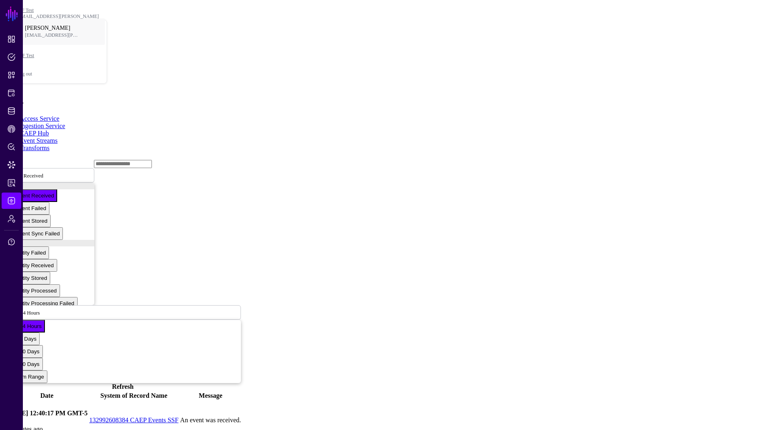
click at [4, 421] on link at bounding box center [4, 421] width 0 height 0
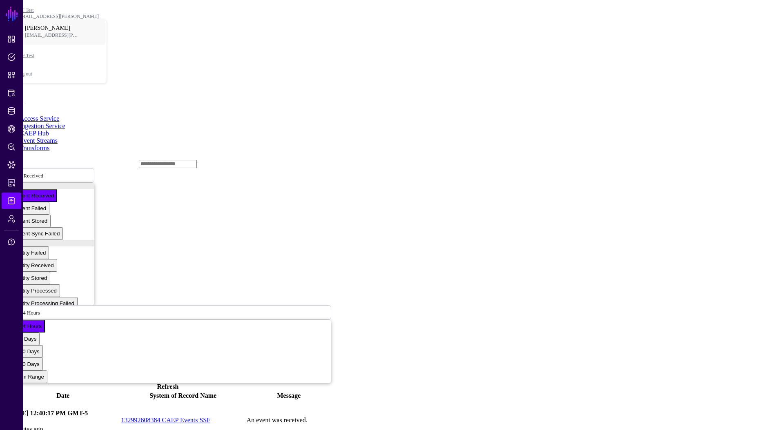
click at [4, 421] on link at bounding box center [4, 421] width 0 height 0
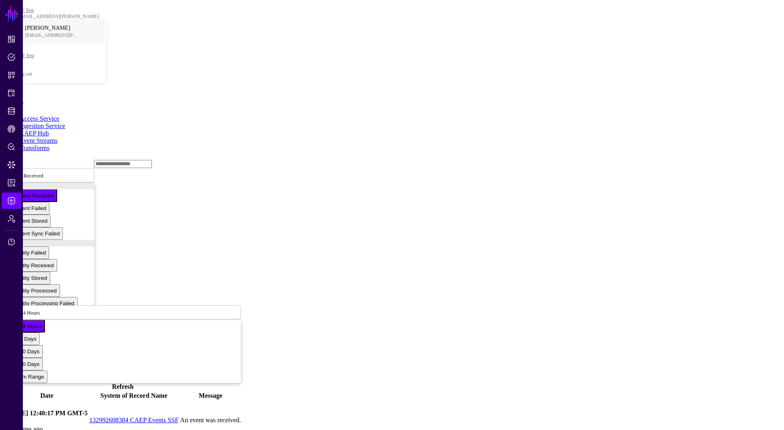
click at [4, 421] on link at bounding box center [4, 421] width 0 height 0
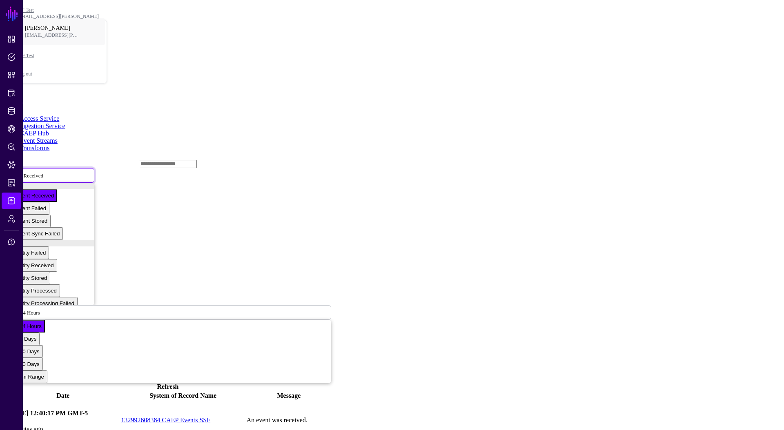
click at [48, 172] on span "Event Received" at bounding box center [29, 175] width 38 height 7
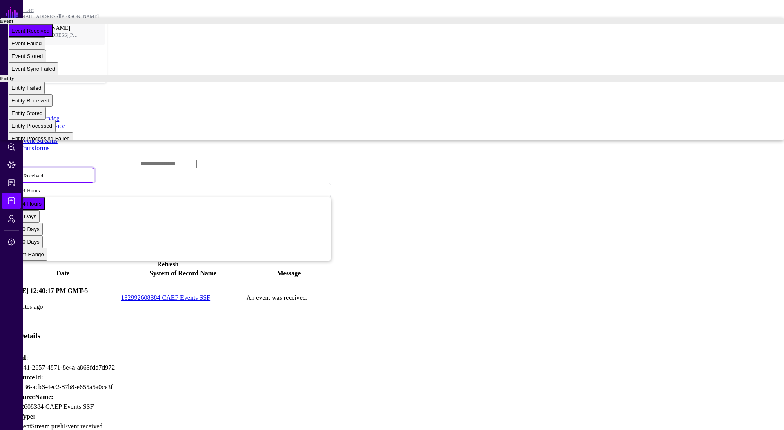
click at [49, 130] on link "CAEP Hub" at bounding box center [34, 133] width 29 height 7
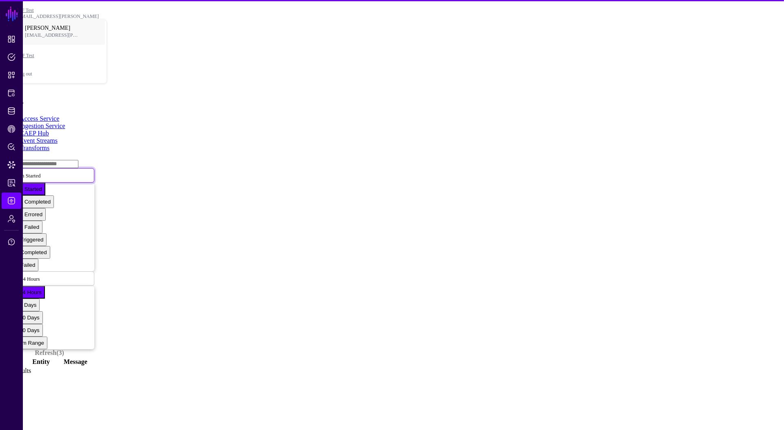
click at [40, 173] on span "Action Started" at bounding box center [25, 176] width 31 height 6
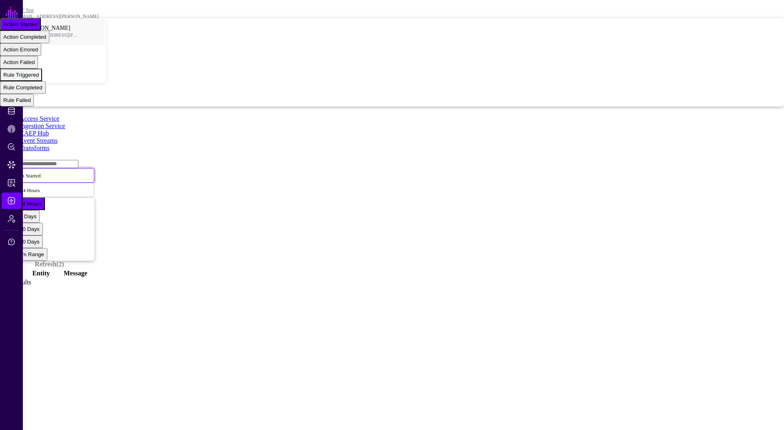
click at [39, 78] on span "Rule Triggered" at bounding box center [21, 75] width 36 height 6
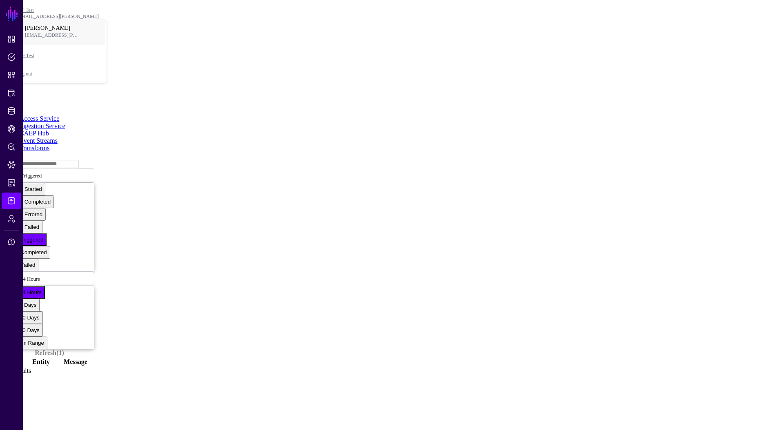
click at [58, 137] on link "Event Streams" at bounding box center [39, 140] width 38 height 7
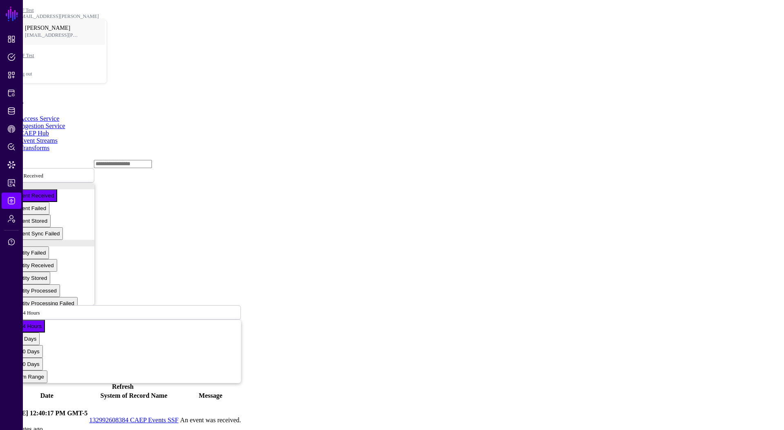
click at [4, 421] on link at bounding box center [4, 421] width 0 height 0
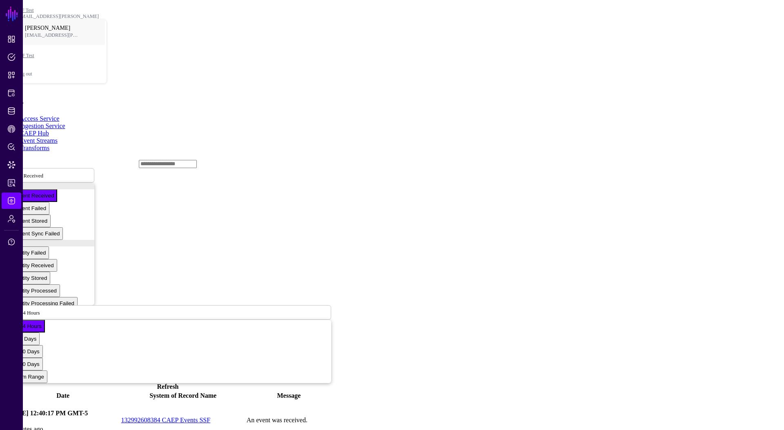
click at [4, 421] on link at bounding box center [4, 421] width 0 height 0
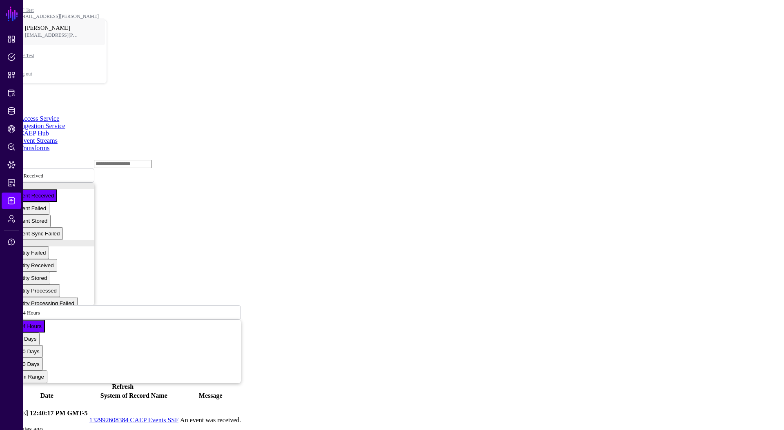
click at [49, 130] on link "CAEP Hub" at bounding box center [34, 133] width 29 height 7
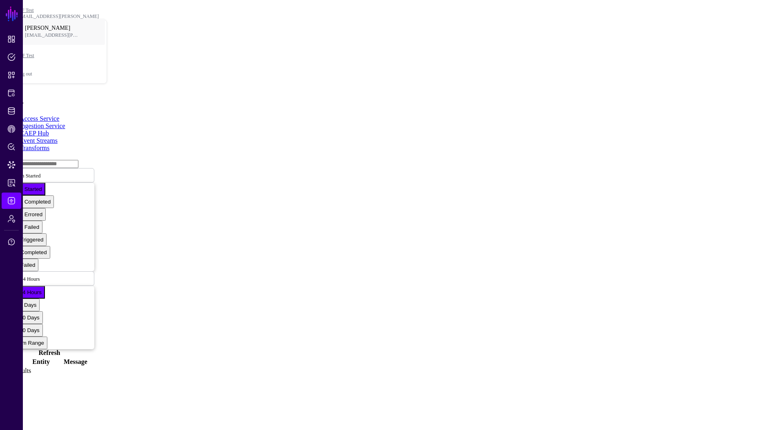
click at [60, 350] on link "Refresh" at bounding box center [49, 353] width 22 height 7
click at [45, 172] on span "Action Started" at bounding box center [28, 175] width 36 height 7
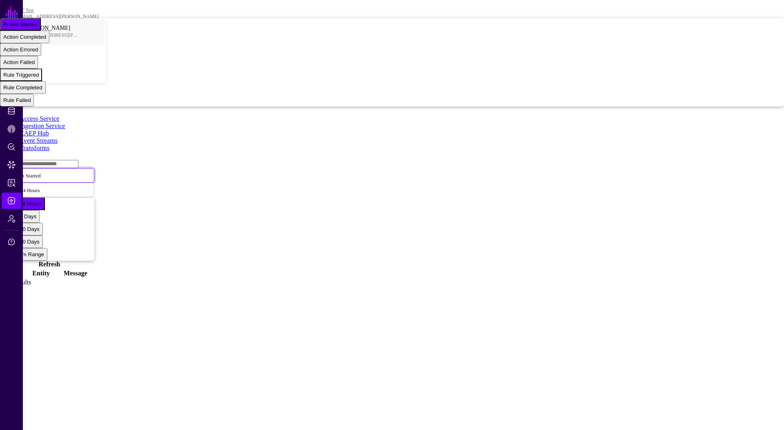
click at [39, 78] on div "Rule Triggered" at bounding box center [21, 75] width 36 height 6
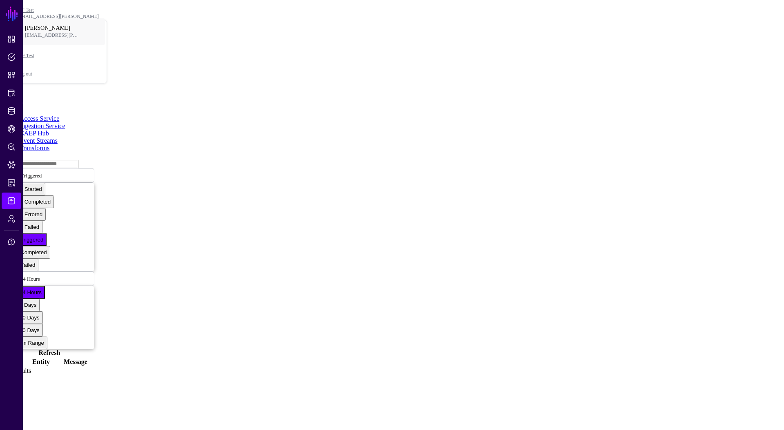
drag, startPoint x: 180, startPoint y: 161, endPoint x: 291, endPoint y: 158, distance: 110.7
click at [291, 158] on main "SGNL Dashboard Policies Snippets Protected Systems Identity Data Fabric CAEP Hu…" at bounding box center [391, 189] width 777 height 373
click at [58, 137] on link "Event Streams" at bounding box center [39, 140] width 38 height 7
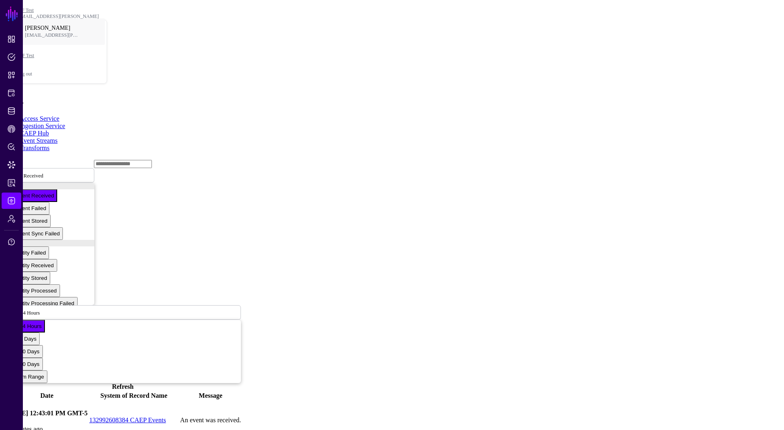
click at [49, 130] on link "CAEP Hub" at bounding box center [34, 133] width 29 height 7
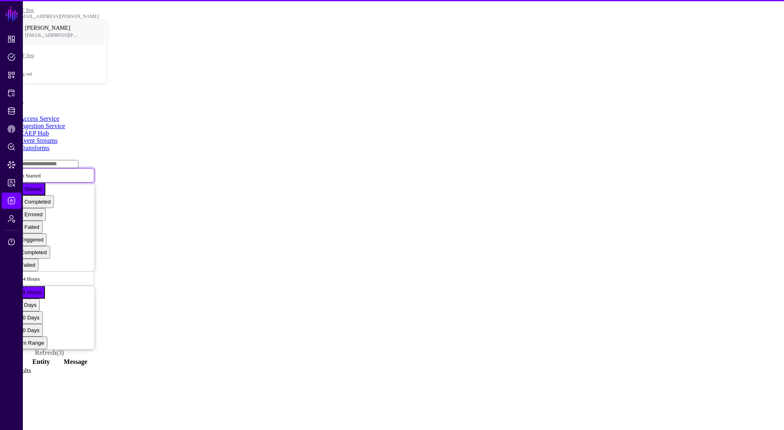
click at [40, 173] on span "Action Started" at bounding box center [25, 176] width 31 height 6
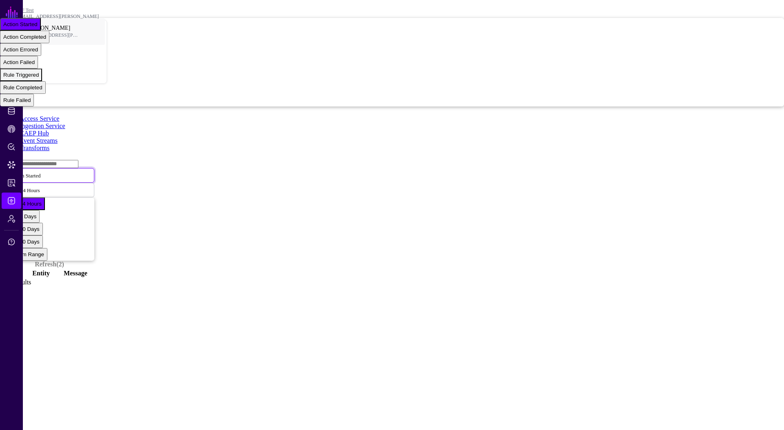
click at [39, 78] on div "Rule Triggered" at bounding box center [21, 75] width 36 height 6
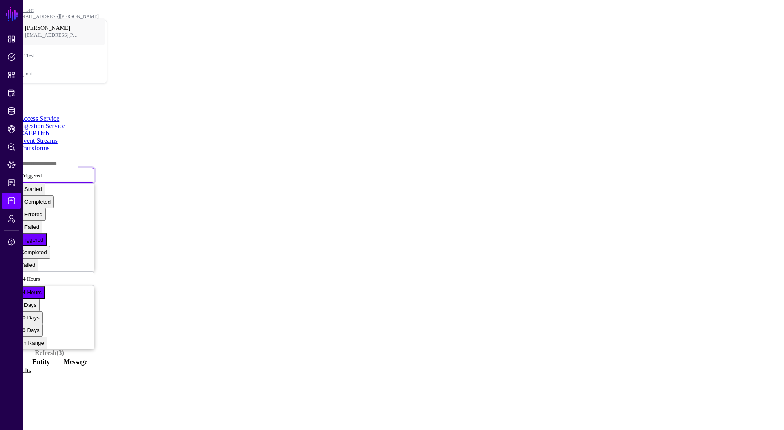
click at [42, 172] on span "Rule Triggered" at bounding box center [26, 175] width 32 height 7
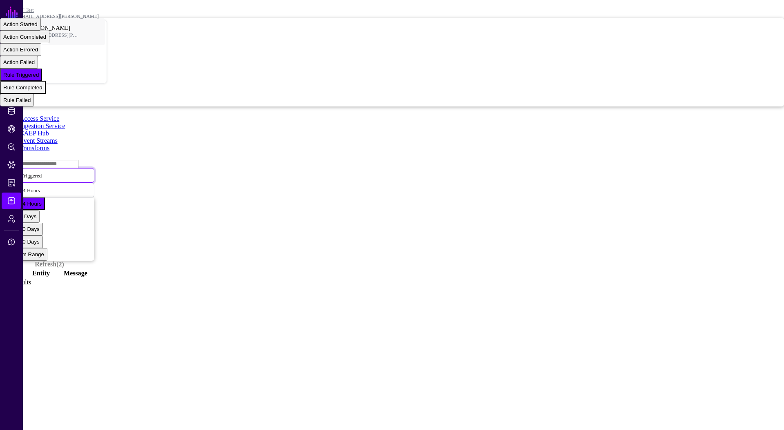
click at [42, 91] on div "Rule Completed" at bounding box center [22, 88] width 39 height 6
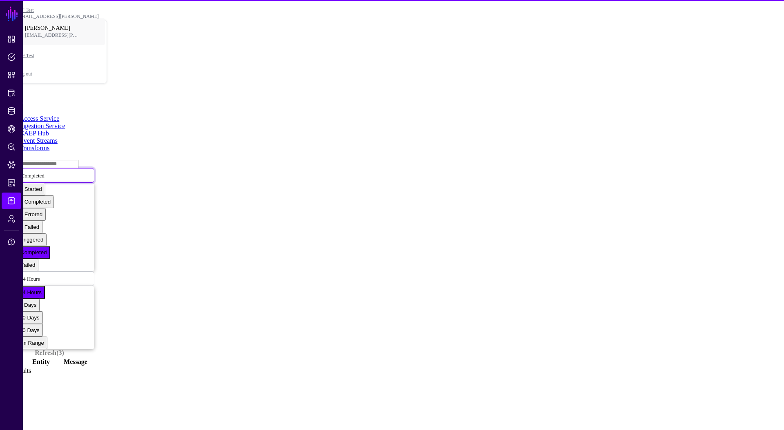
click at [45, 172] on span "Rule Completed" at bounding box center [27, 175] width 35 height 7
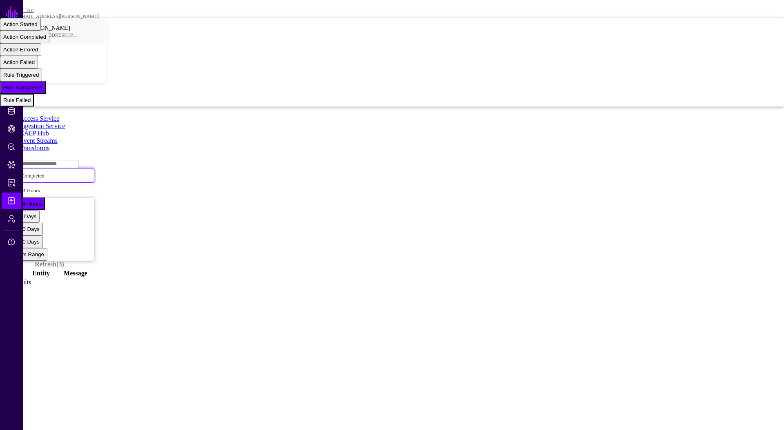
click at [31, 103] on div "Rule Failed" at bounding box center [16, 100] width 27 height 6
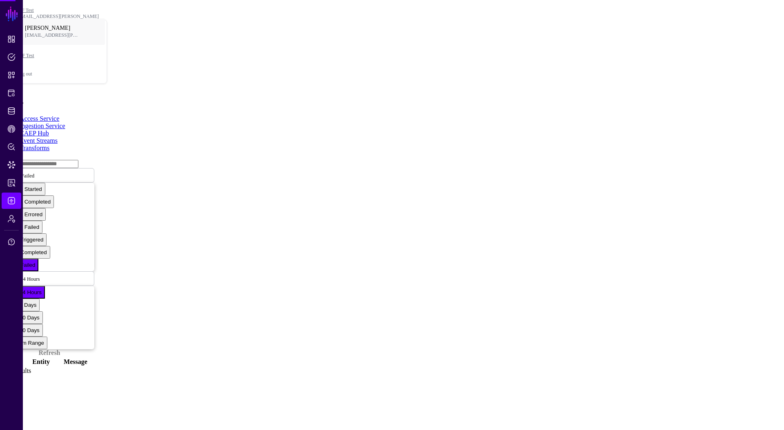
click at [210, 185] on main "SGNL Dashboard Policies Snippets Protected Systems Identity Data Fabric CAEP Hu…" at bounding box center [391, 189] width 777 height 373
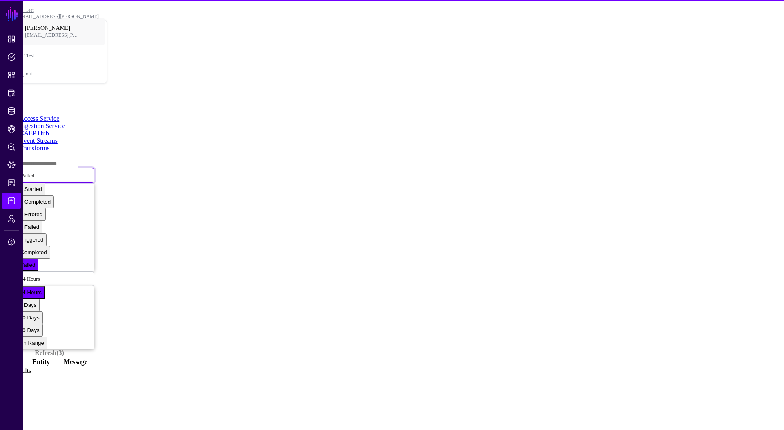
click at [34, 172] on span "Rule Failed" at bounding box center [22, 175] width 25 height 7
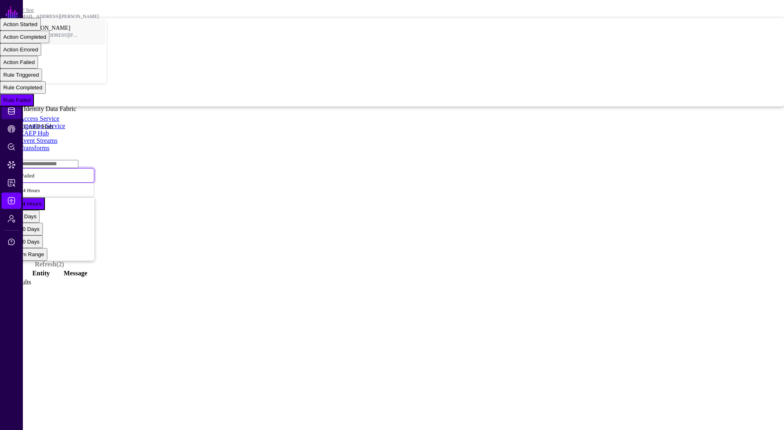
click at [18, 110] on link "Identity Data Fabric" at bounding box center [12, 111] width 20 height 16
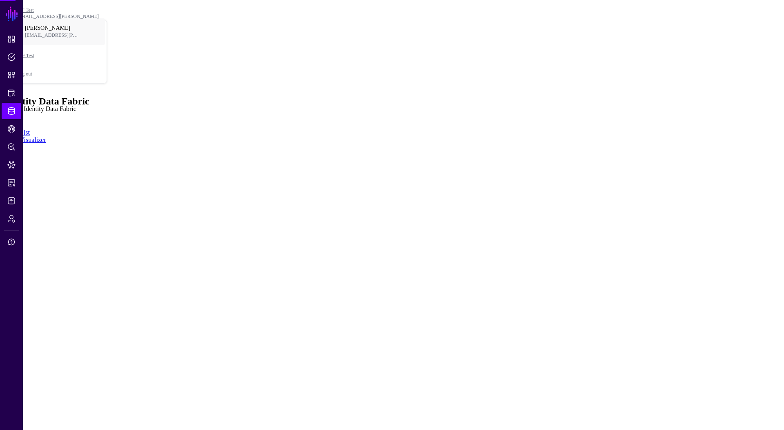
click at [18, 110] on link "Identity Data Fabric" at bounding box center [12, 111] width 20 height 16
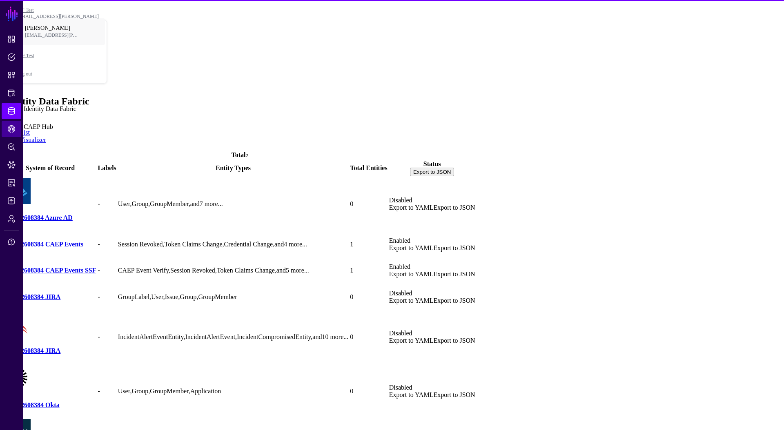
click at [16, 129] on link "CAEP Hub" at bounding box center [12, 129] width 20 height 16
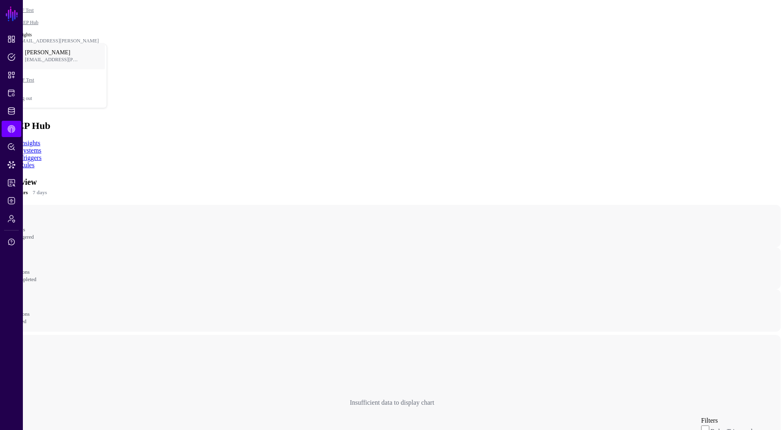
click at [34, 162] on link "Rules" at bounding box center [27, 165] width 15 height 7
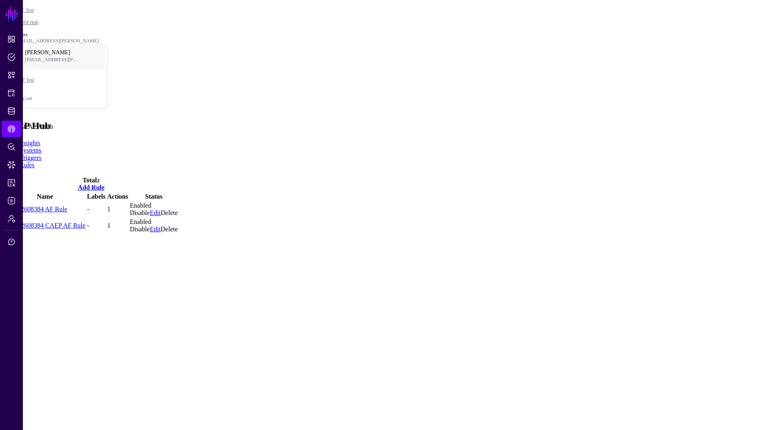
click at [17, 128] on link "CAEP Hub" at bounding box center [12, 129] width 20 height 16
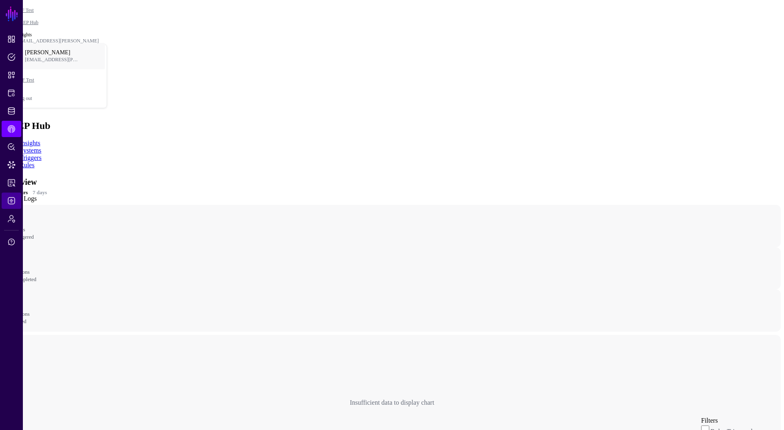
click at [14, 203] on span "Logs" at bounding box center [11, 201] width 8 height 8
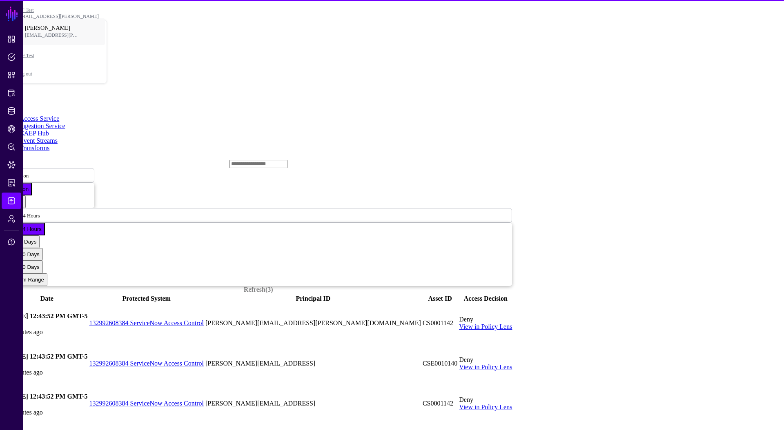
click at [58, 137] on link "Event Streams" at bounding box center [39, 140] width 38 height 7
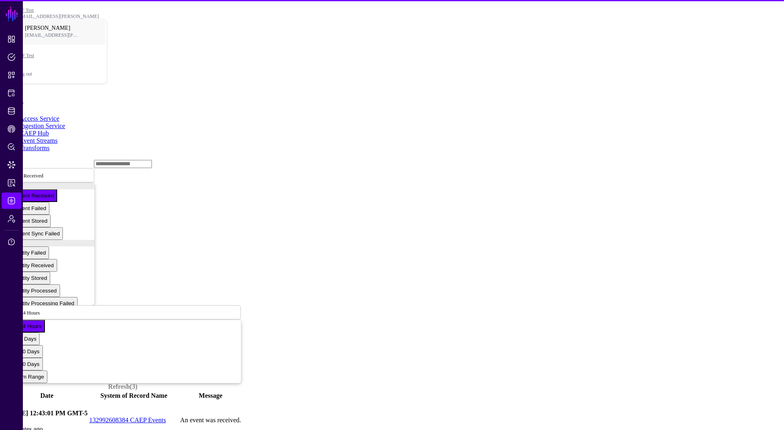
click at [49, 130] on link "CAEP Hub" at bounding box center [34, 133] width 29 height 7
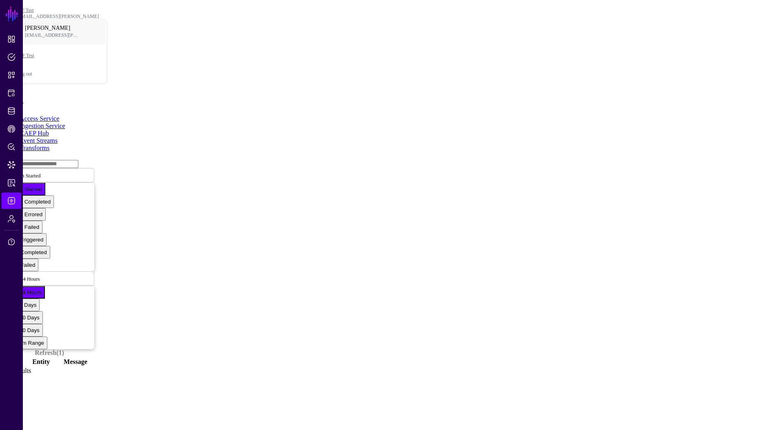
click at [59, 115] on link "Access Service" at bounding box center [40, 118] width 40 height 7
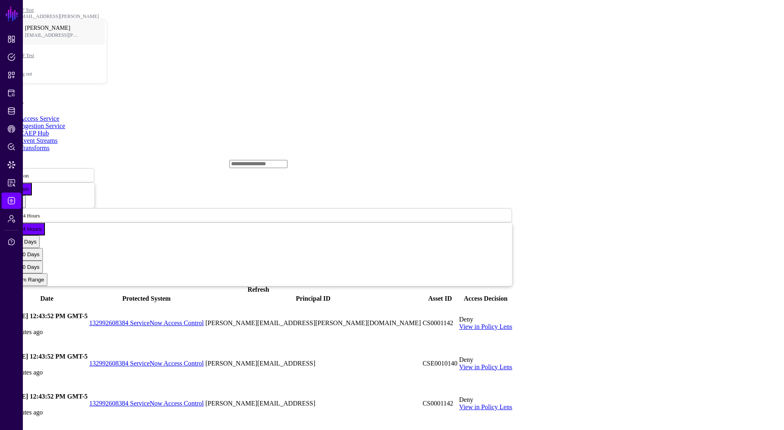
click at [65, 123] on link "Ingestion Service" at bounding box center [43, 126] width 46 height 7
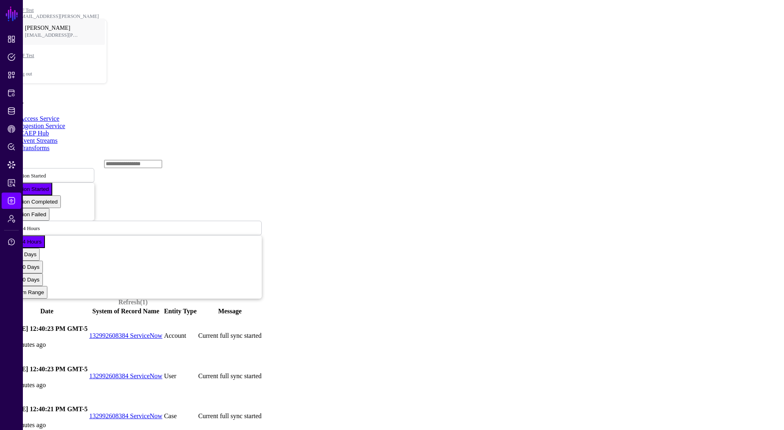
click at [49, 130] on link "CAEP Hub" at bounding box center [34, 133] width 29 height 7
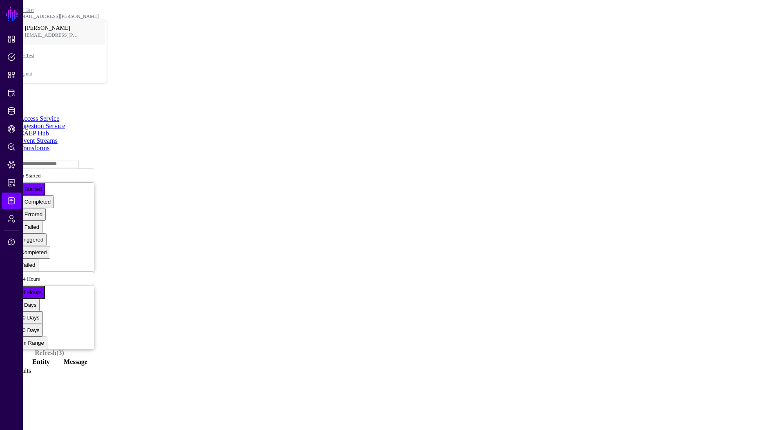
click at [190, 115] on ul "Access Service Ingestion Service CAEP Hub Event Streams Transforms" at bounding box center [391, 133] width 777 height 37
click at [58, 137] on link "Event Streams" at bounding box center [39, 140] width 38 height 7
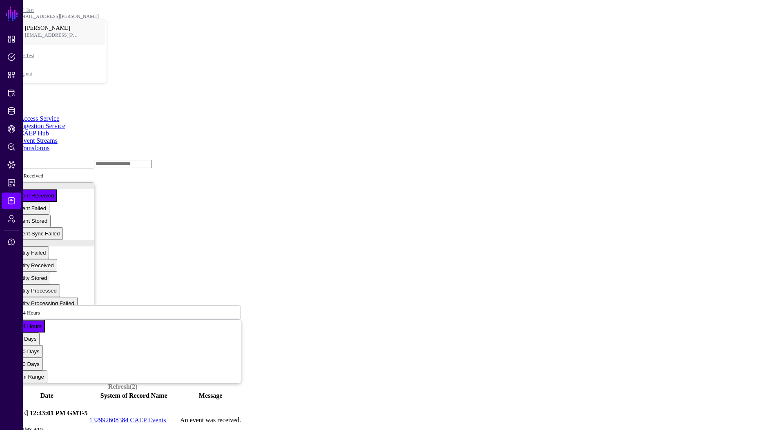
click at [49, 145] on link "Transforms" at bounding box center [35, 148] width 30 height 7
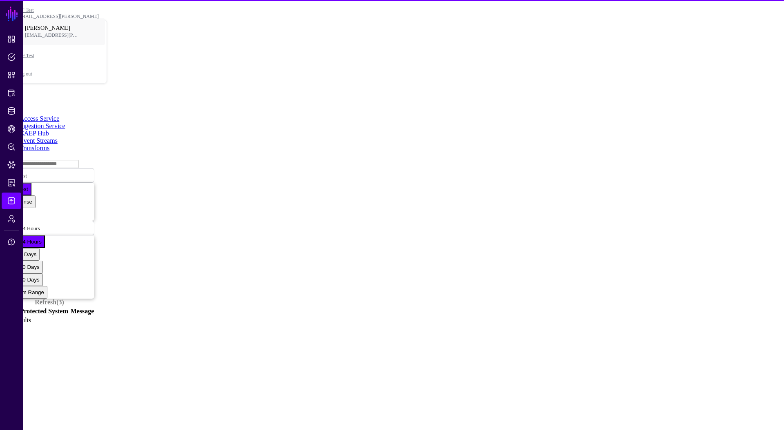
click at [58, 137] on link "Event Streams" at bounding box center [39, 140] width 38 height 7
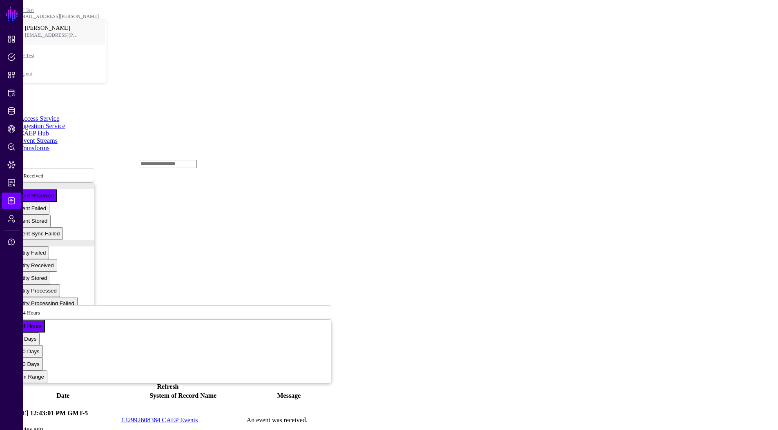
click at [4, 421] on link at bounding box center [4, 421] width 0 height 0
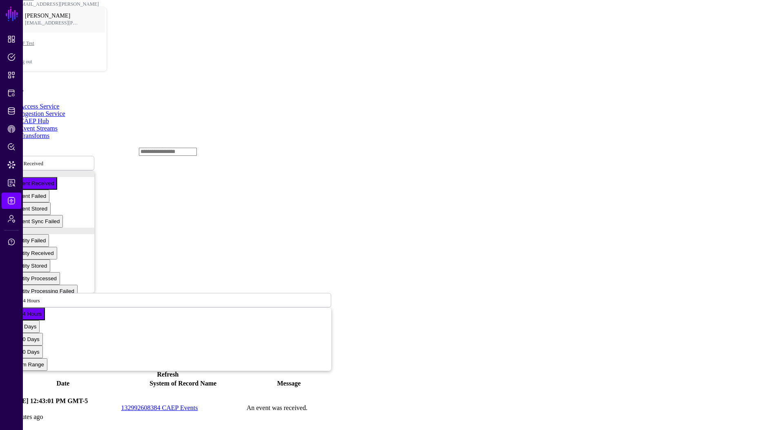
scroll to position [14, 0]
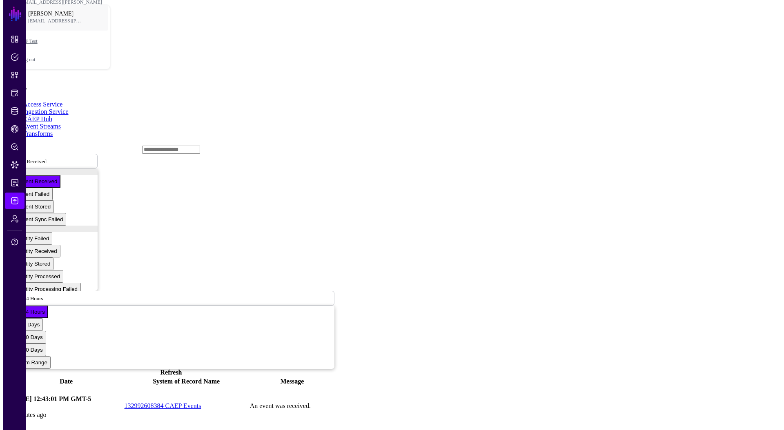
scroll to position [0, 0]
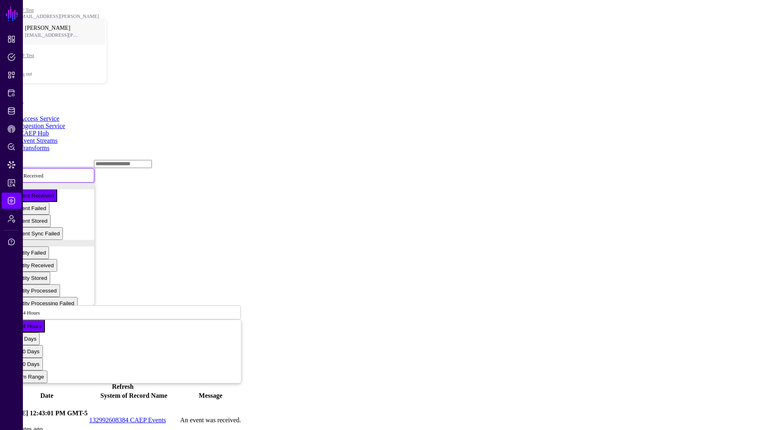
click at [43, 173] on span "Event Received" at bounding box center [26, 176] width 33 height 6
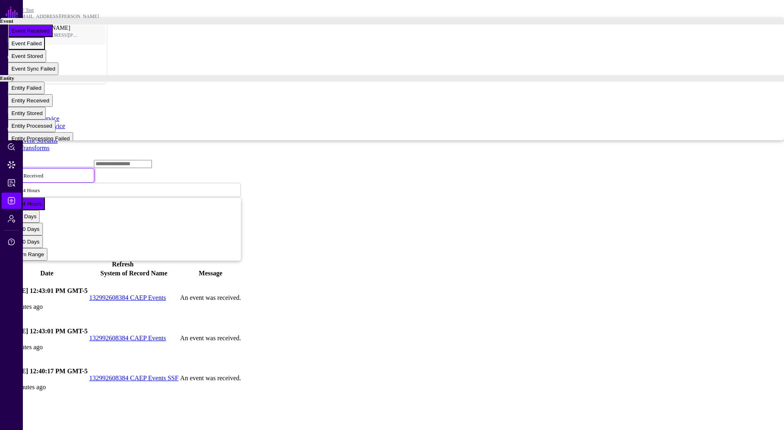
click at [42, 47] on span "Event Failed" at bounding box center [26, 43] width 30 height 6
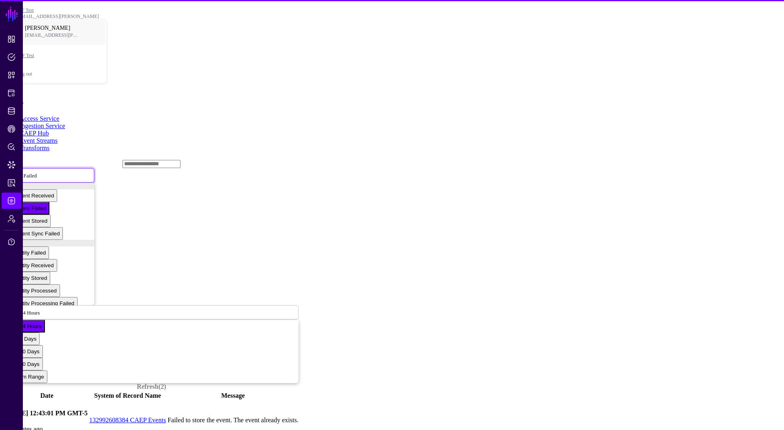
click at [37, 172] on span "Event Failed" at bounding box center [23, 175] width 27 height 7
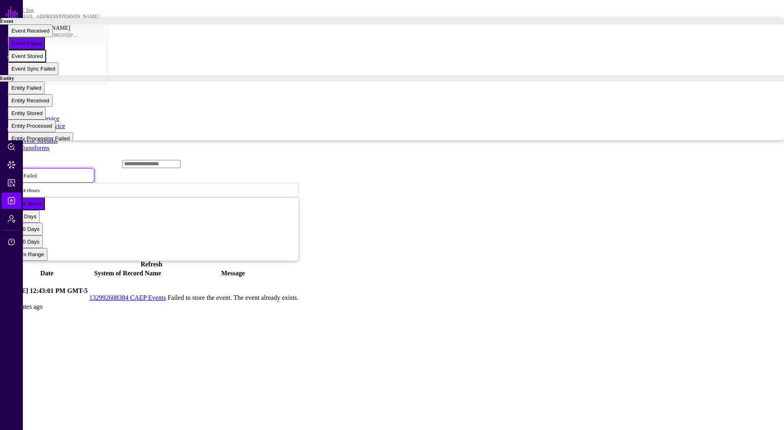
click at [43, 59] on span "Event Stored" at bounding box center [26, 56] width 31 height 6
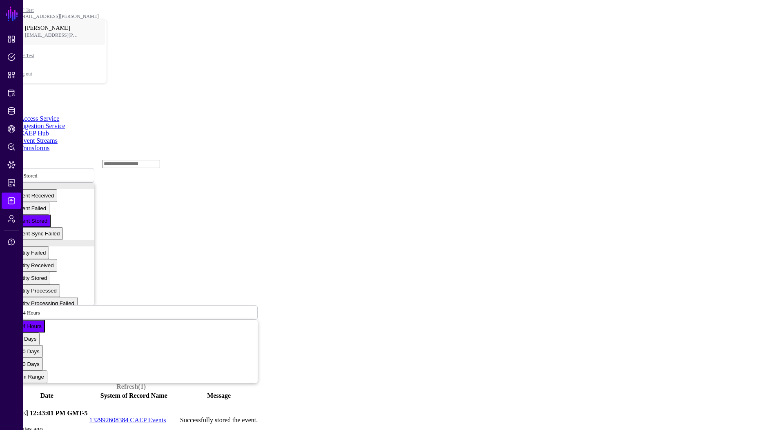
click at [94, 168] on link "Event Stored" at bounding box center [49, 175] width 90 height 15
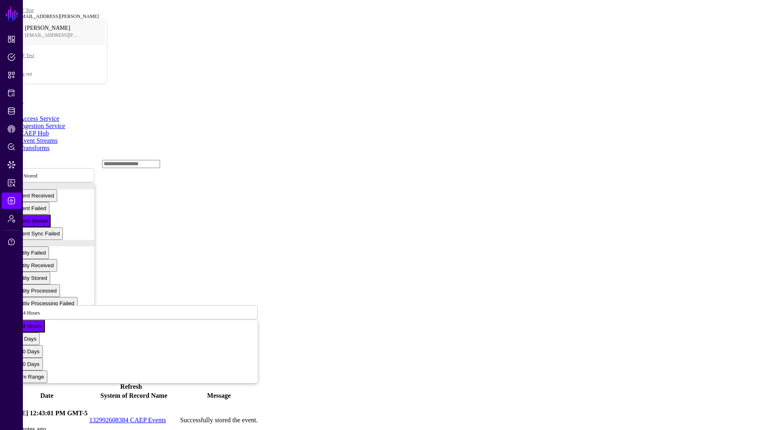
click at [107, 13] on div "[EMAIL_ADDRESS][PERSON_NAME]" at bounding box center [61, 16] width 91 height 6
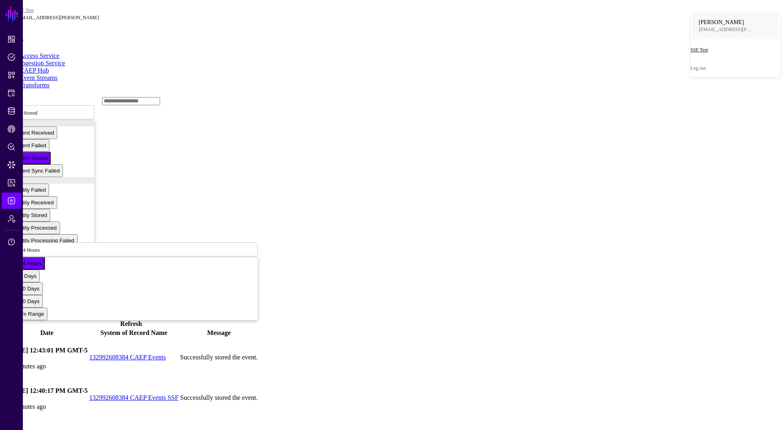
click at [708, 53] on span "SSF Test" at bounding box center [722, 50] width 65 height 6
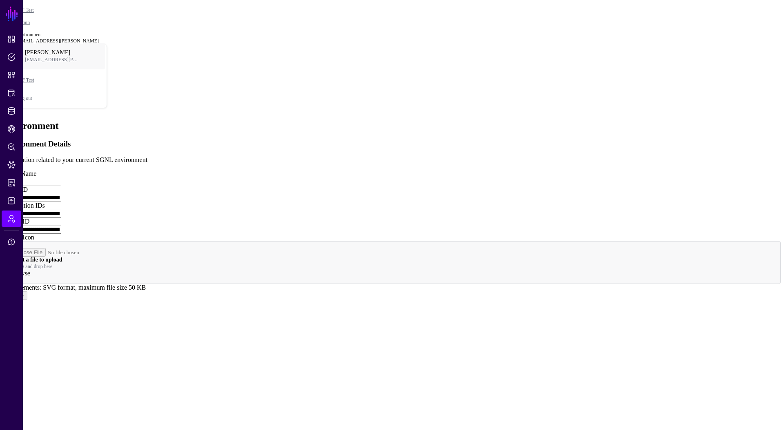
click at [3, 202] on link at bounding box center [3, 202] width 0 height 0
